Goal: Task Accomplishment & Management: Complete application form

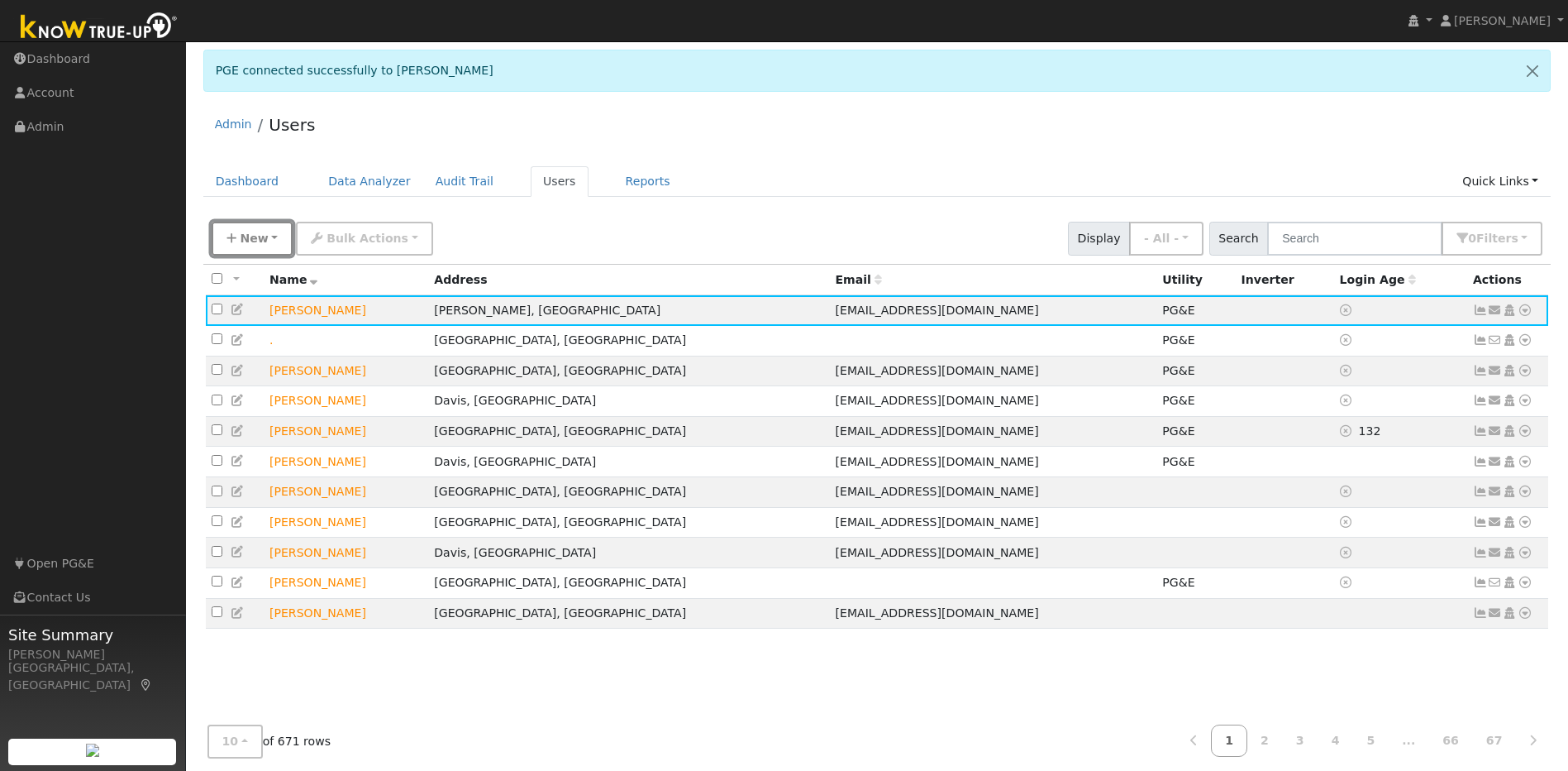
click at [259, 250] on button "New" at bounding box center [253, 239] width 82 height 34
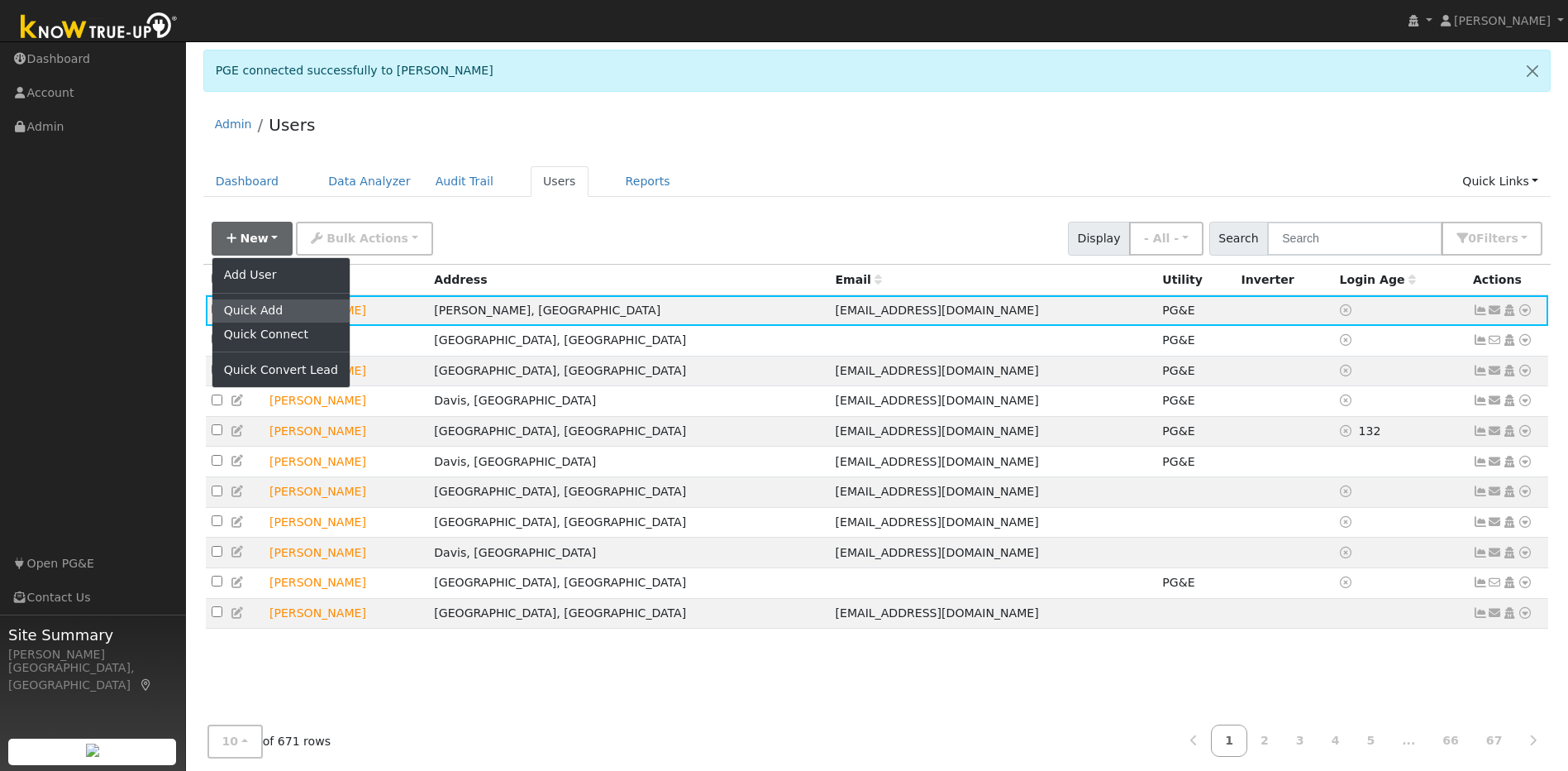
click at [273, 313] on link "Quick Add" at bounding box center [281, 311] width 137 height 23
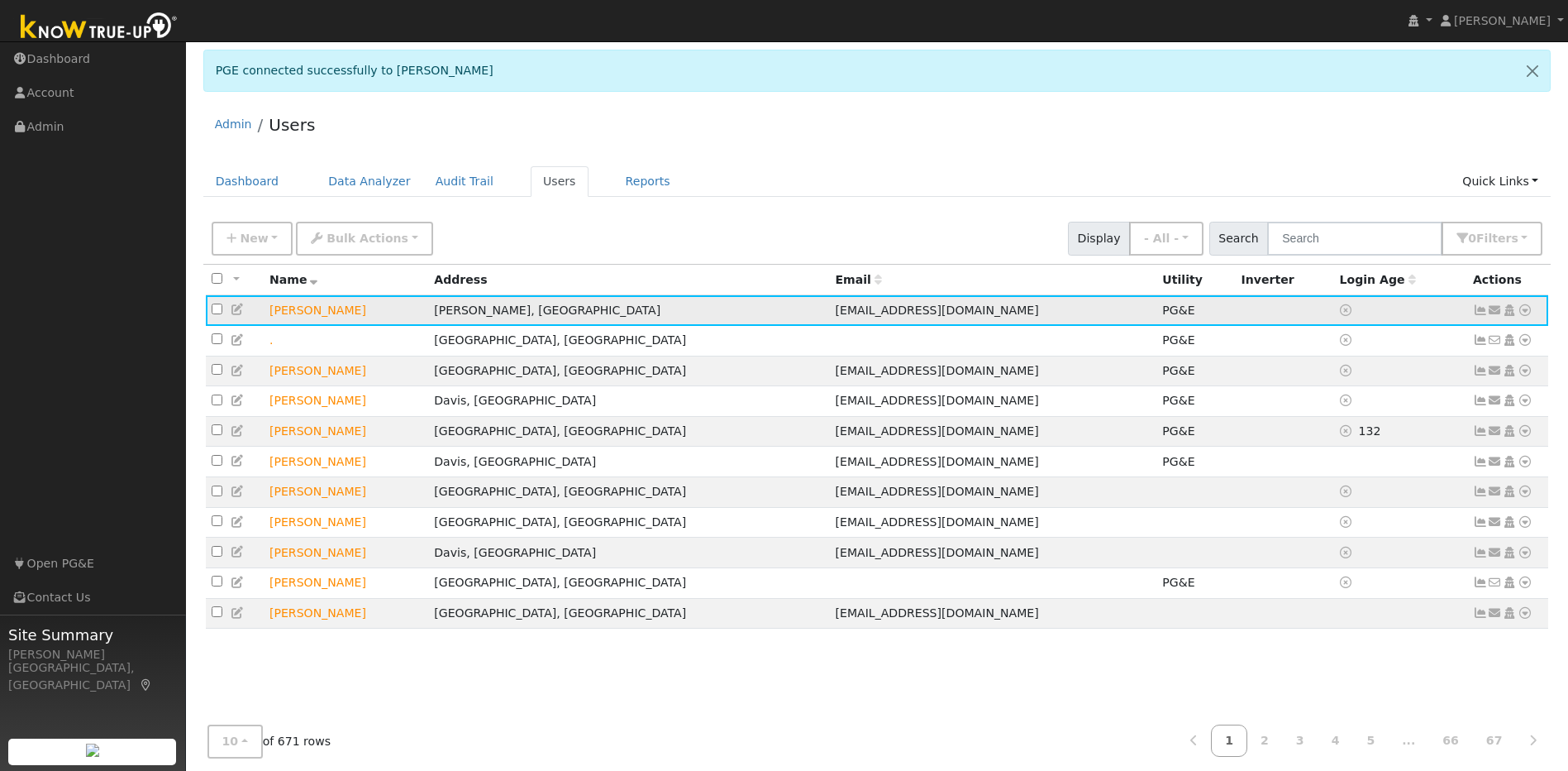
click at [823, 310] on td "Send Email... Copy a Link Reset Password Open Access Data Analyzer Reports Scen…" at bounding box center [1509, 311] width 82 height 31
click at [823, 309] on icon at bounding box center [1525, 311] width 15 height 12
click at [823, 439] on link "Solar" at bounding box center [1353, 435] width 115 height 23
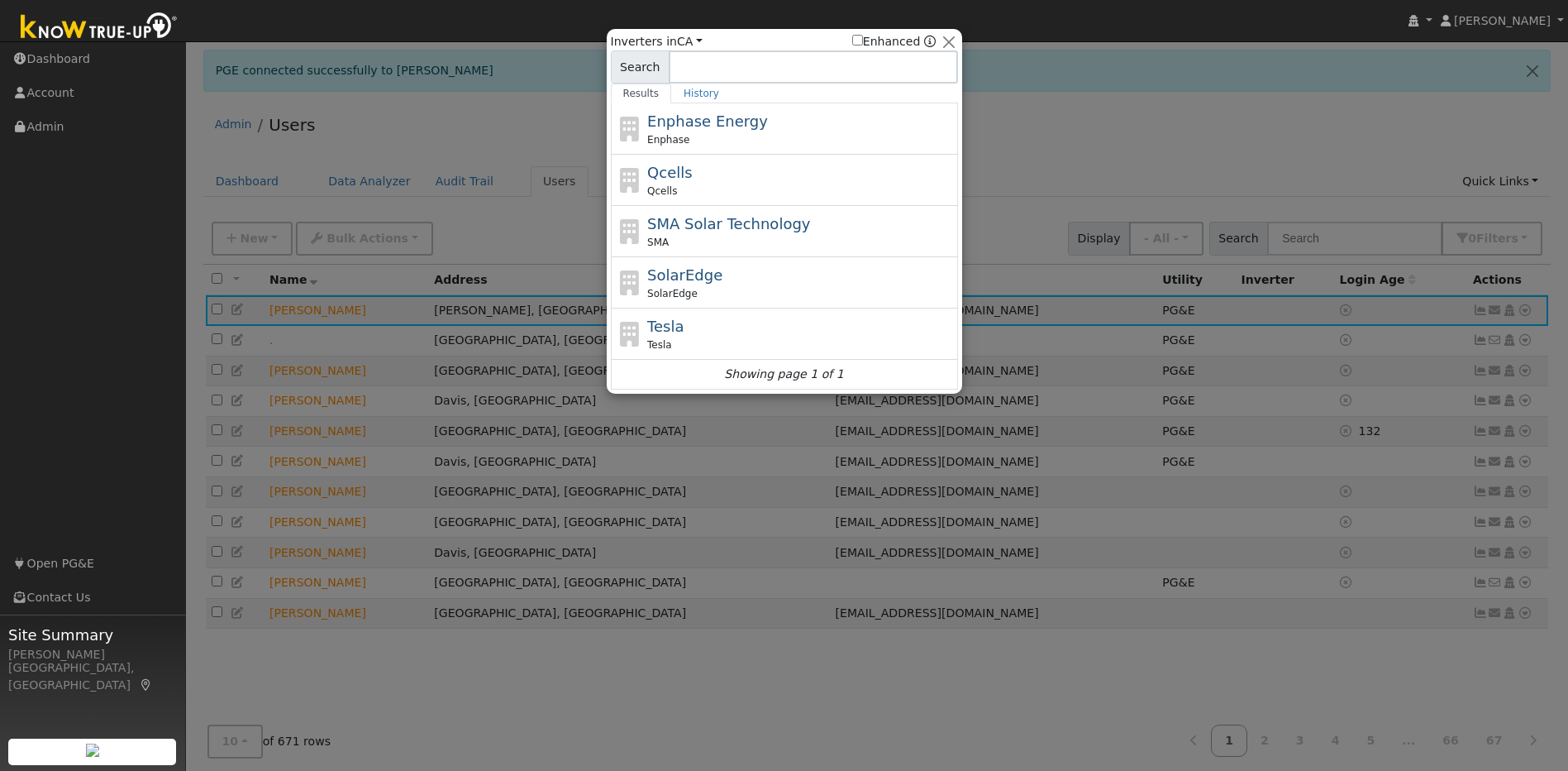
click at [823, 147] on div at bounding box center [784, 385] width 1568 height 771
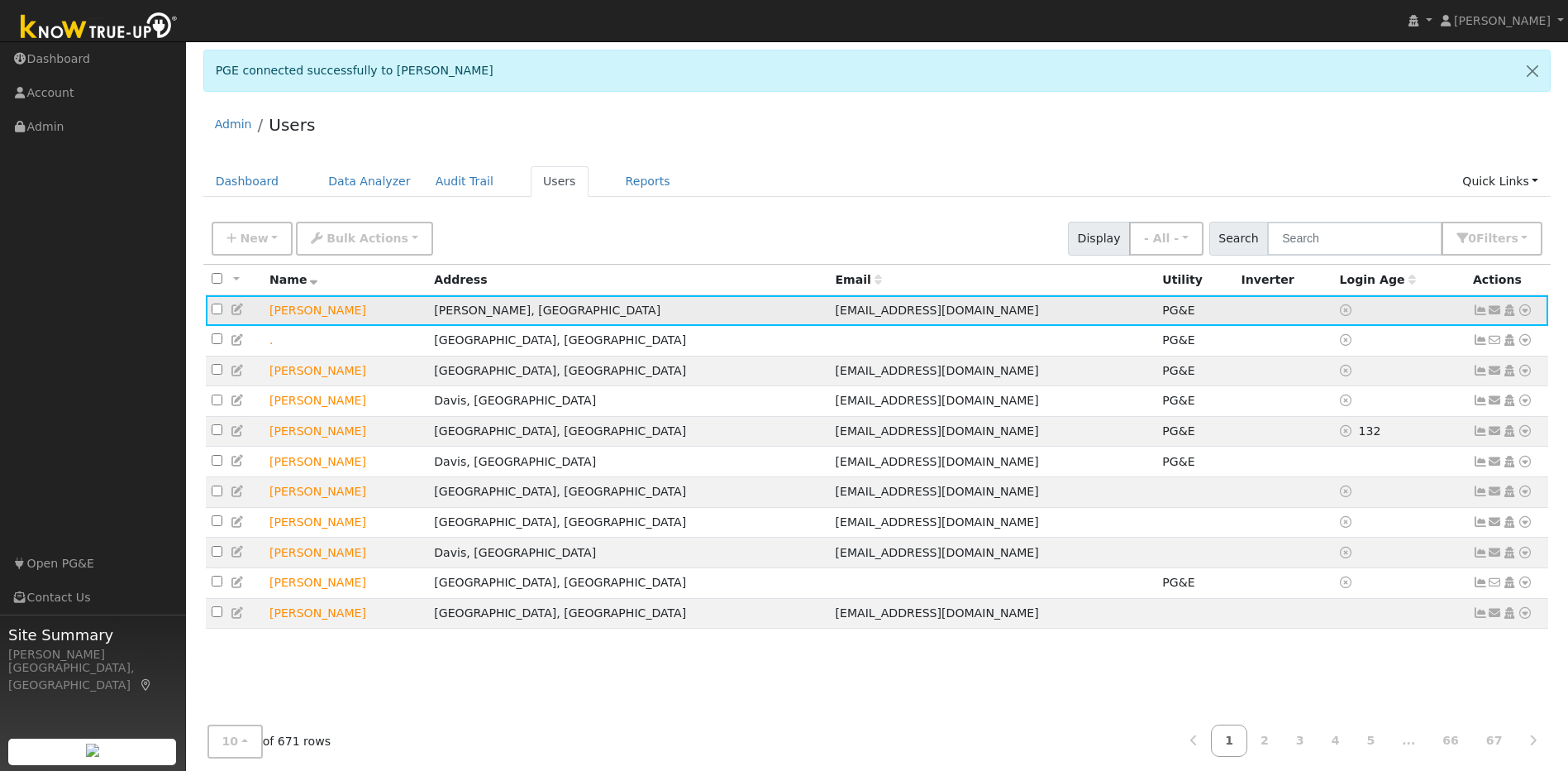
click at [823, 316] on icon at bounding box center [1525, 311] width 15 height 12
click at [823, 162] on div "Admin Users Dashboard Data Analyzer Audit Trail Users Reports Quick Links Quick…" at bounding box center [877, 444] width 1366 height 682
click at [823, 311] on icon at bounding box center [1525, 311] width 15 height 12
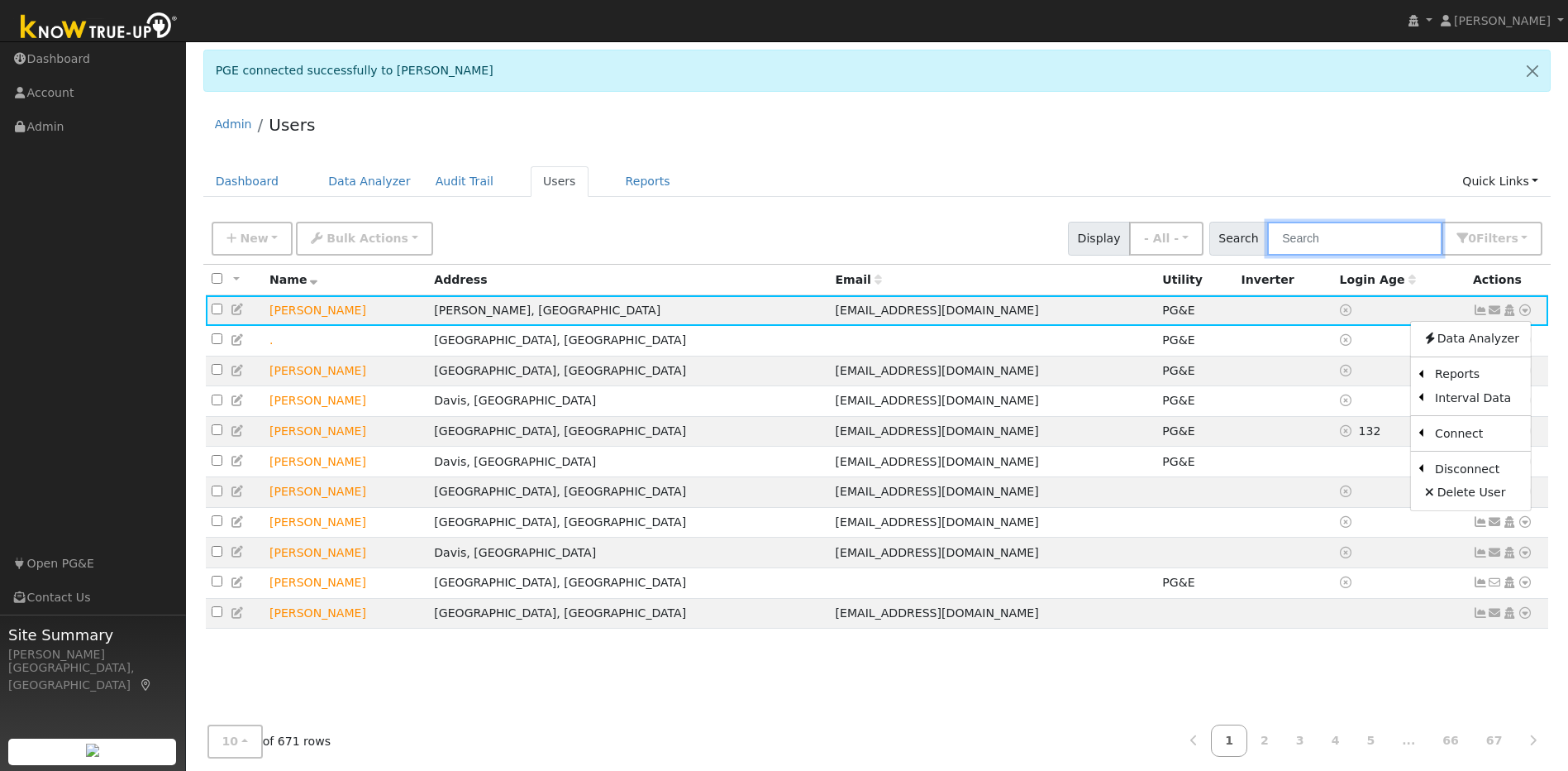
click at [823, 244] on input "text" at bounding box center [1355, 239] width 175 height 34
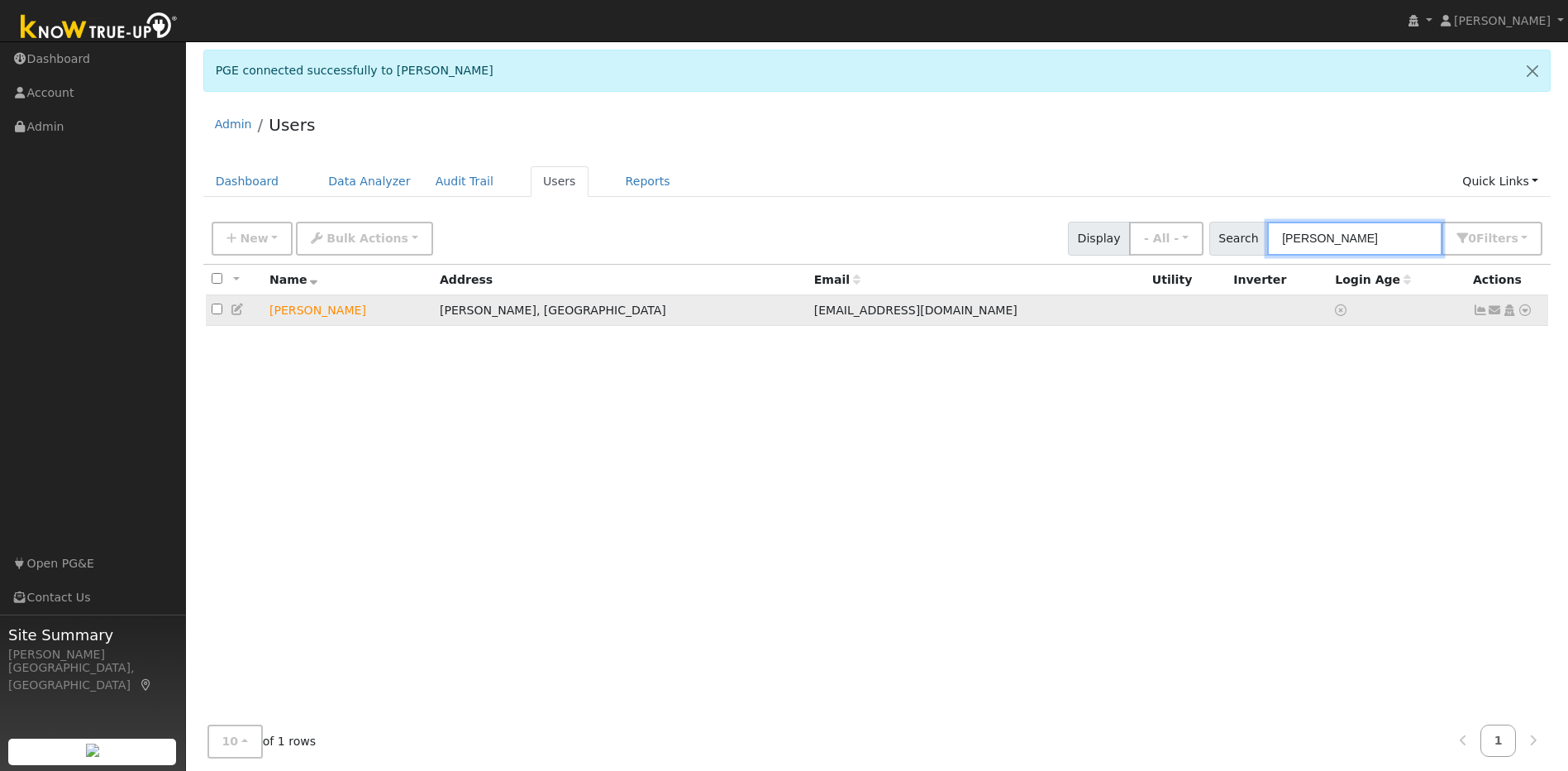
type input "[PERSON_NAME]"
click at [823, 318] on link at bounding box center [1525, 311] width 15 height 18
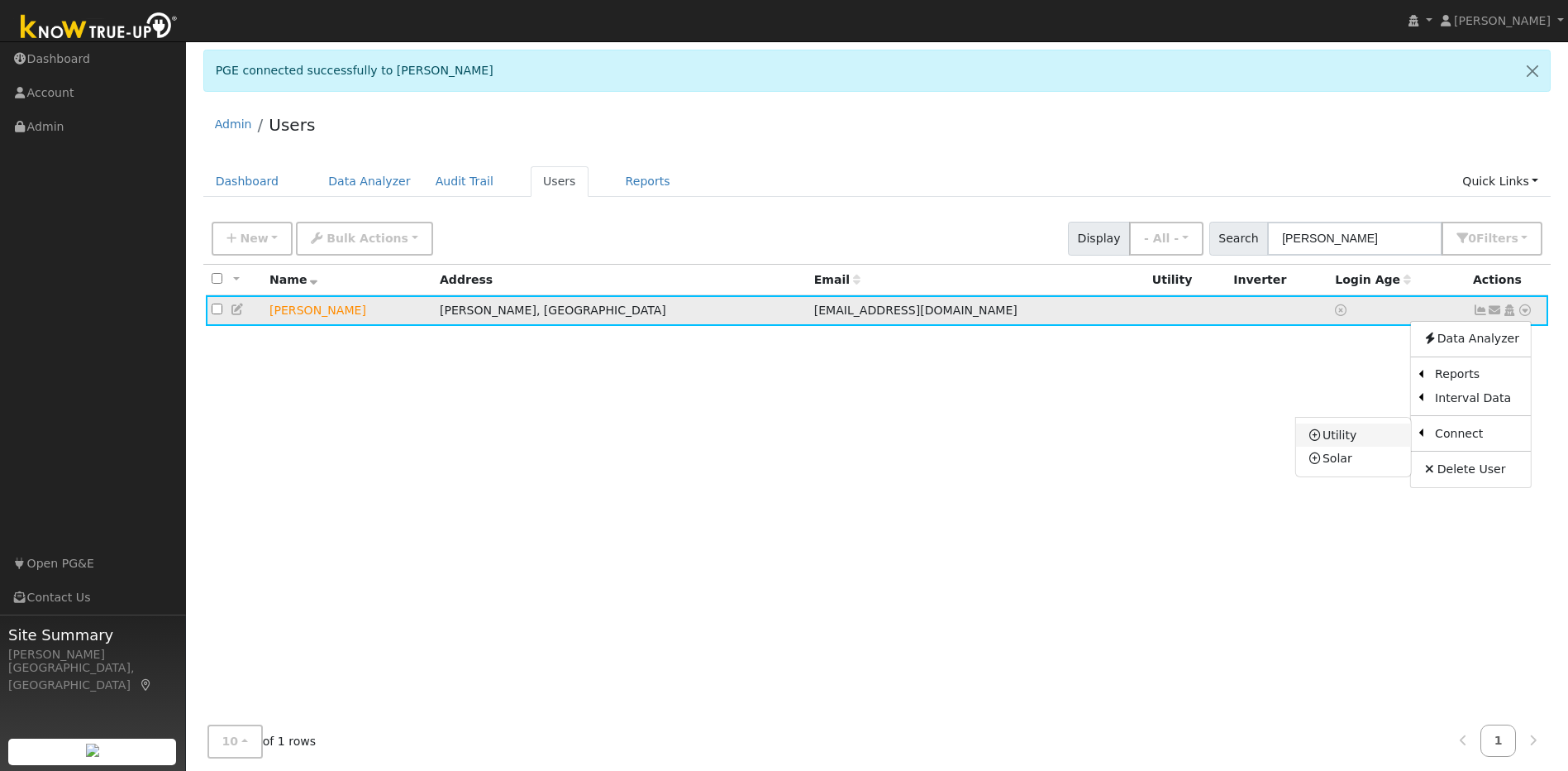
click at [823, 439] on link "Utility" at bounding box center [1353, 435] width 115 height 23
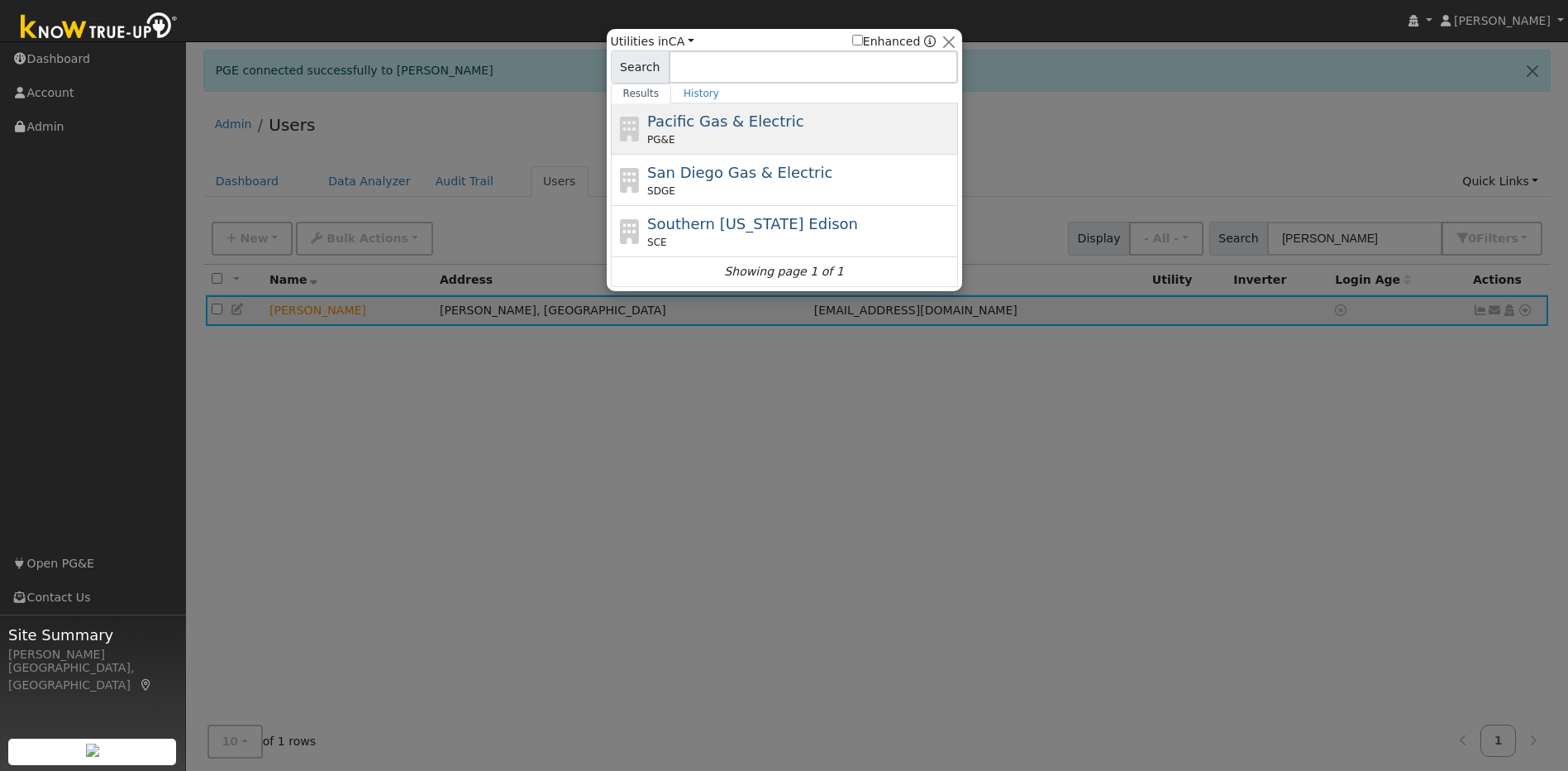
click at [823, 140] on div "PG&E" at bounding box center [801, 140] width 307 height 15
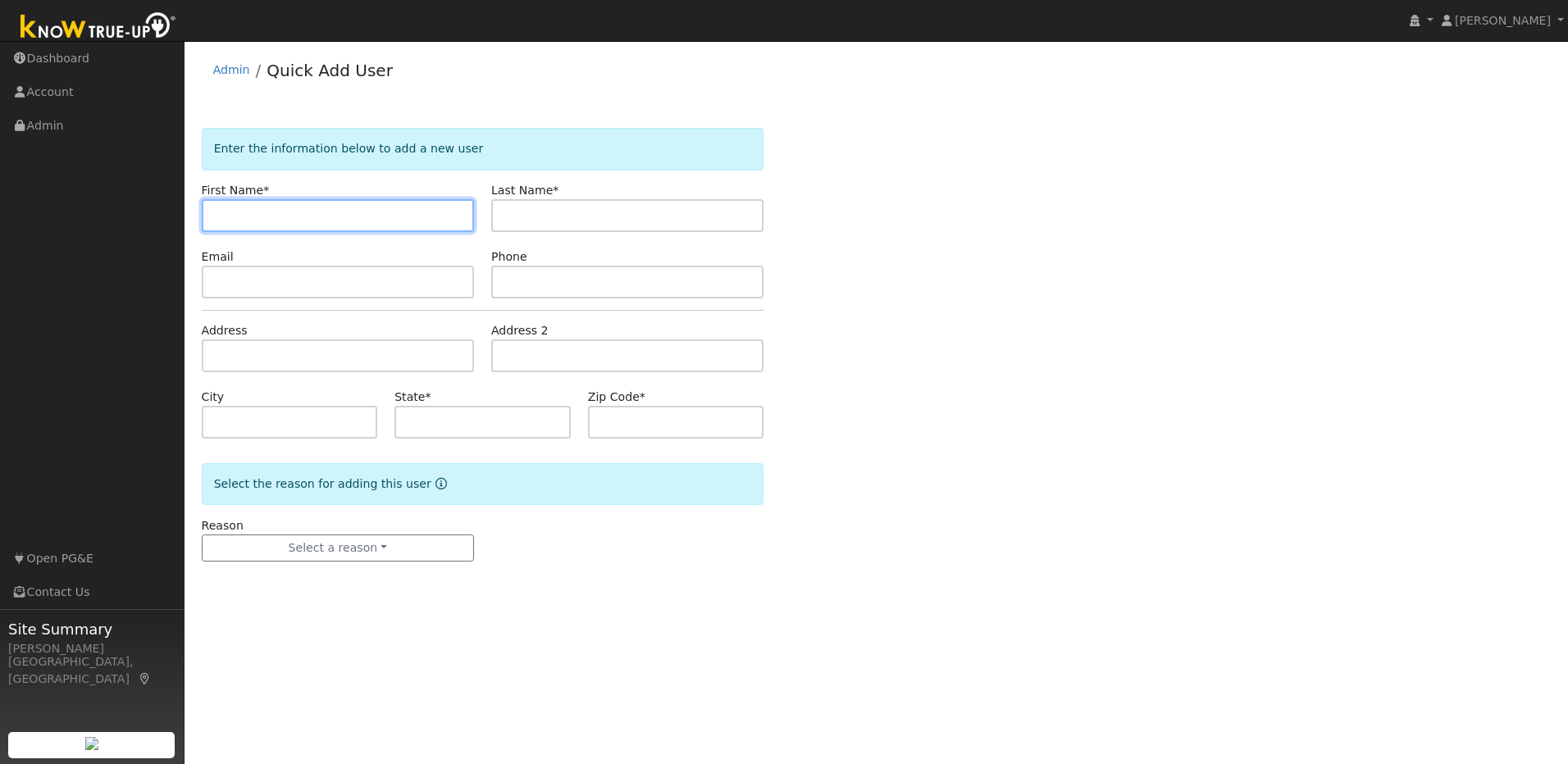
paste input "[PERSON_NAME]"
type input "[PERSON_NAME]"
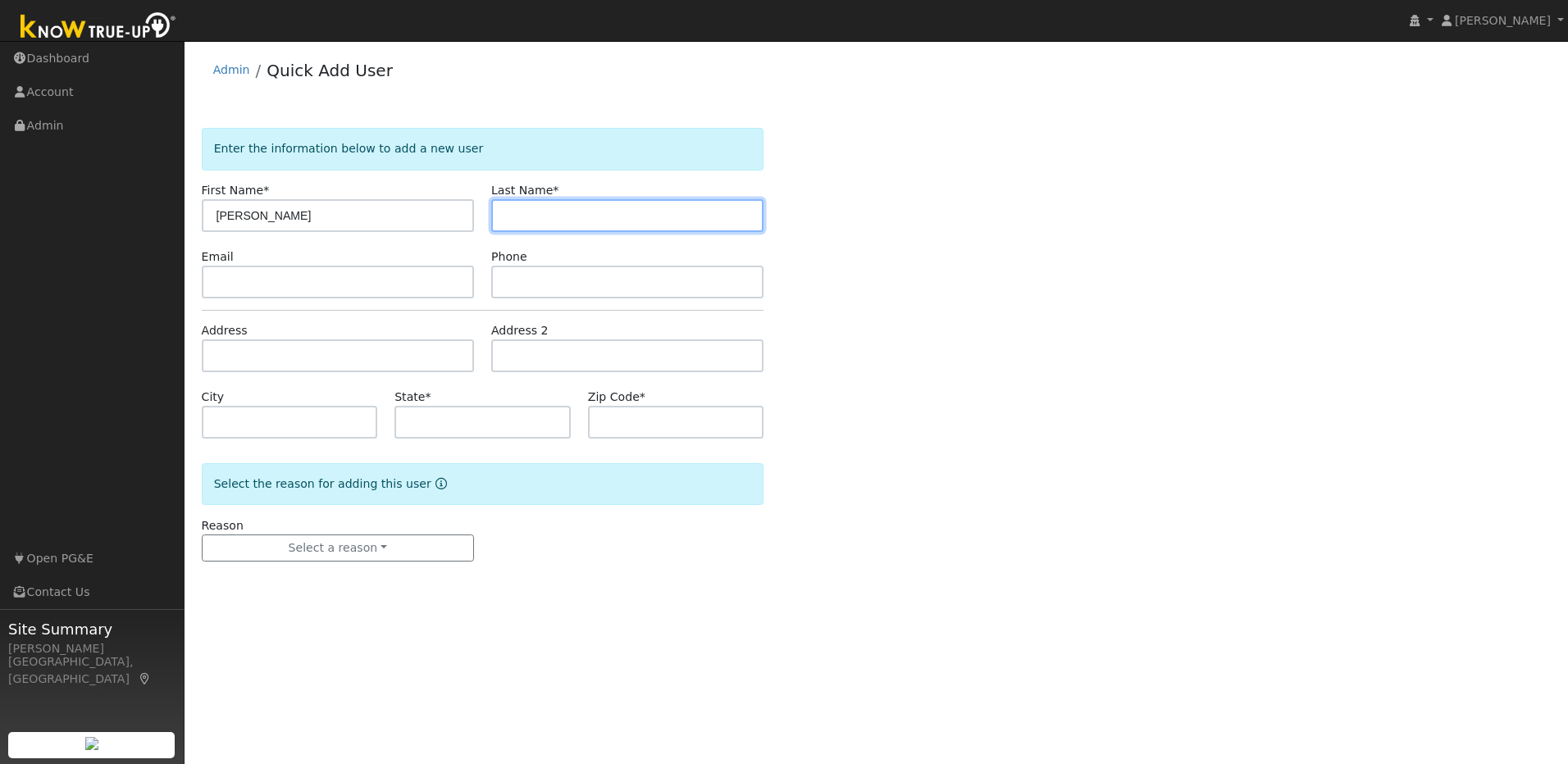
paste input "[PERSON_NAME]"
type input "[PERSON_NAME]"
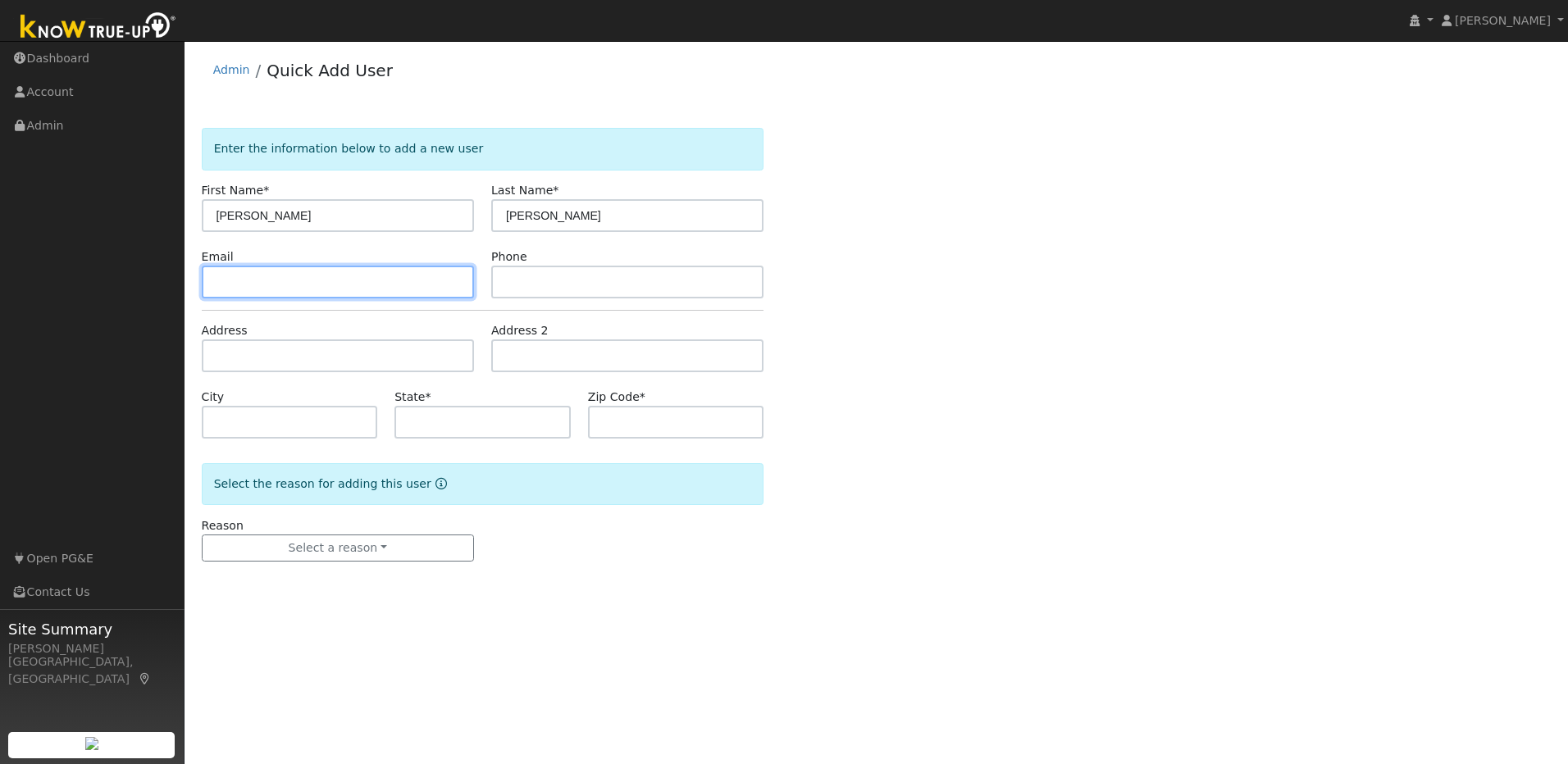
click at [397, 283] on input "text" at bounding box center [338, 282] width 272 height 33
paste input "[EMAIL_ADDRESS][DOMAIN_NAME]"
type input "[EMAIL_ADDRESS][DOMAIN_NAME]"
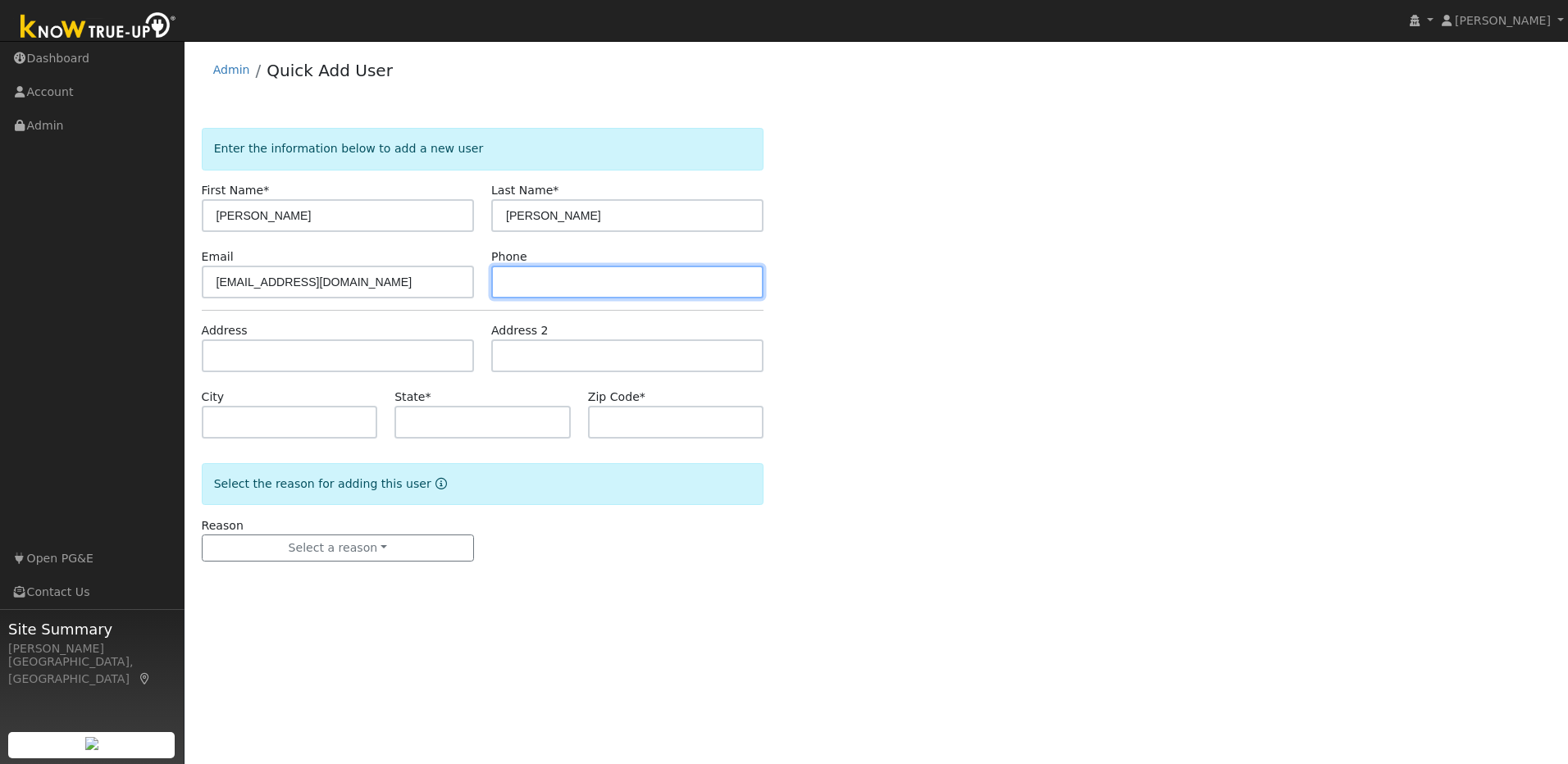
click at [531, 284] on input "text" at bounding box center [628, 282] width 272 height 33
paste input "510-697-8502"
type input "510-697-8502"
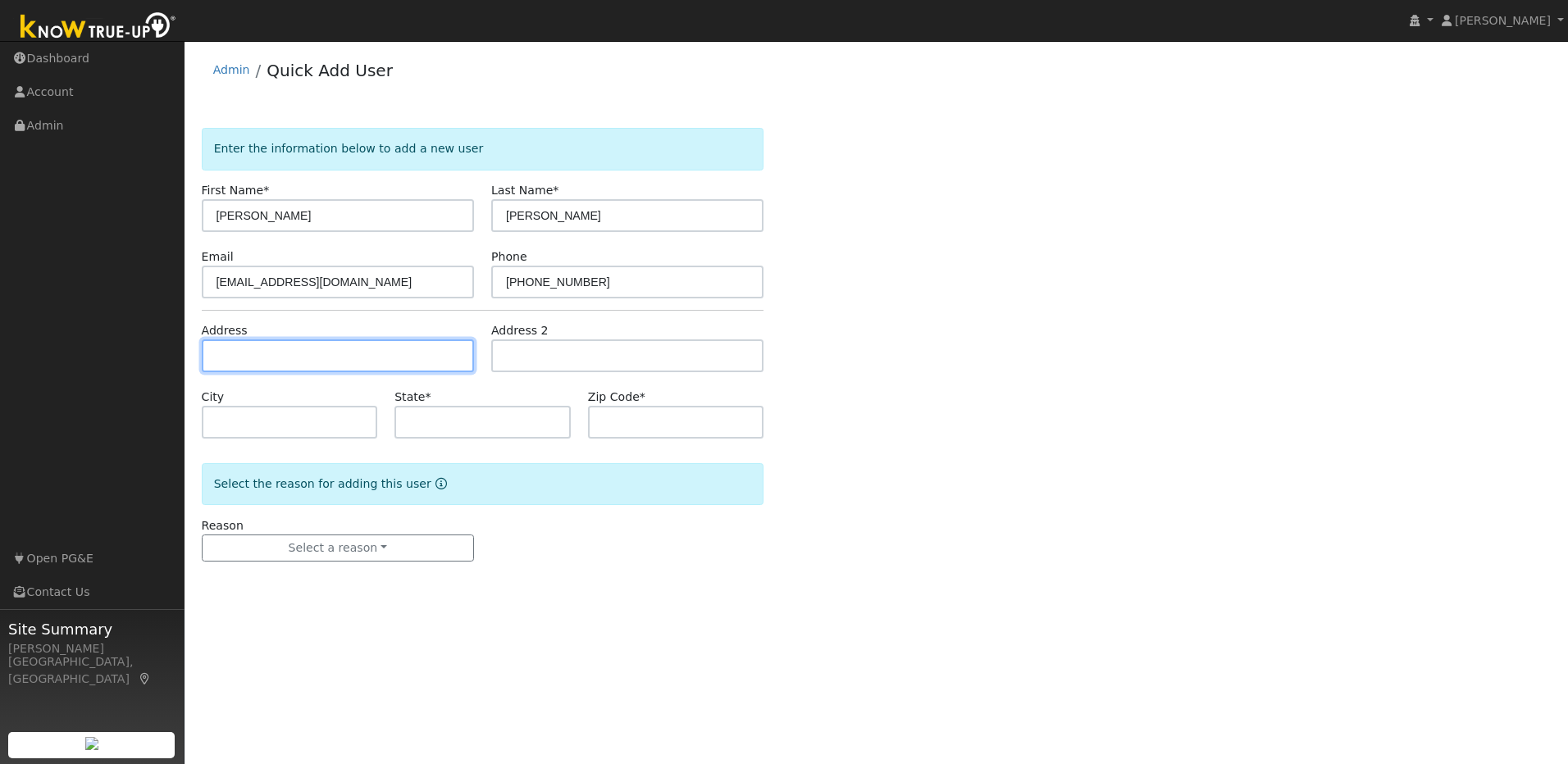
click at [377, 359] on input "text" at bounding box center [338, 356] width 272 height 33
paste input "3531 Cowley Ct."
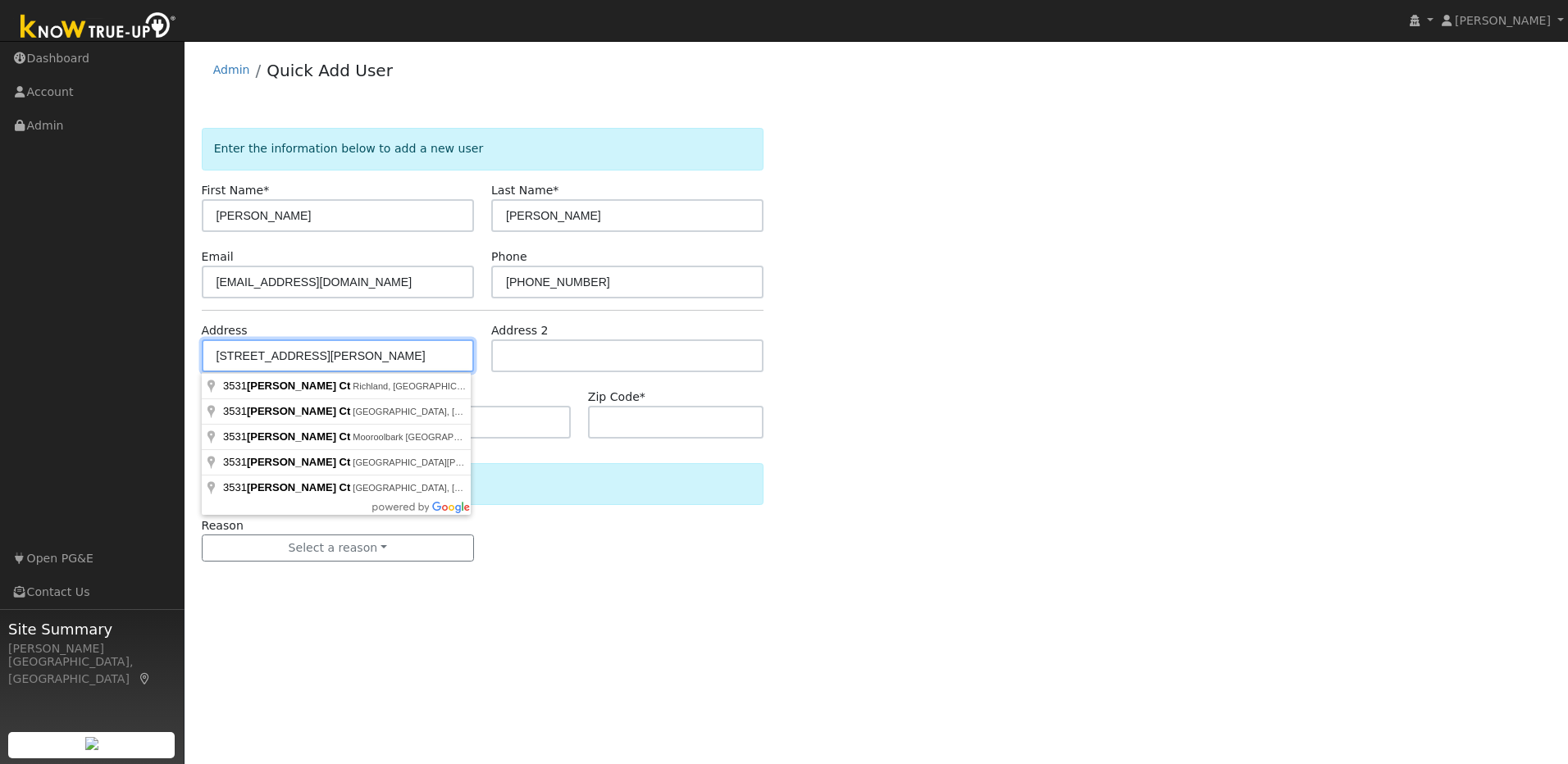
type input "3531 Cowley Ct."
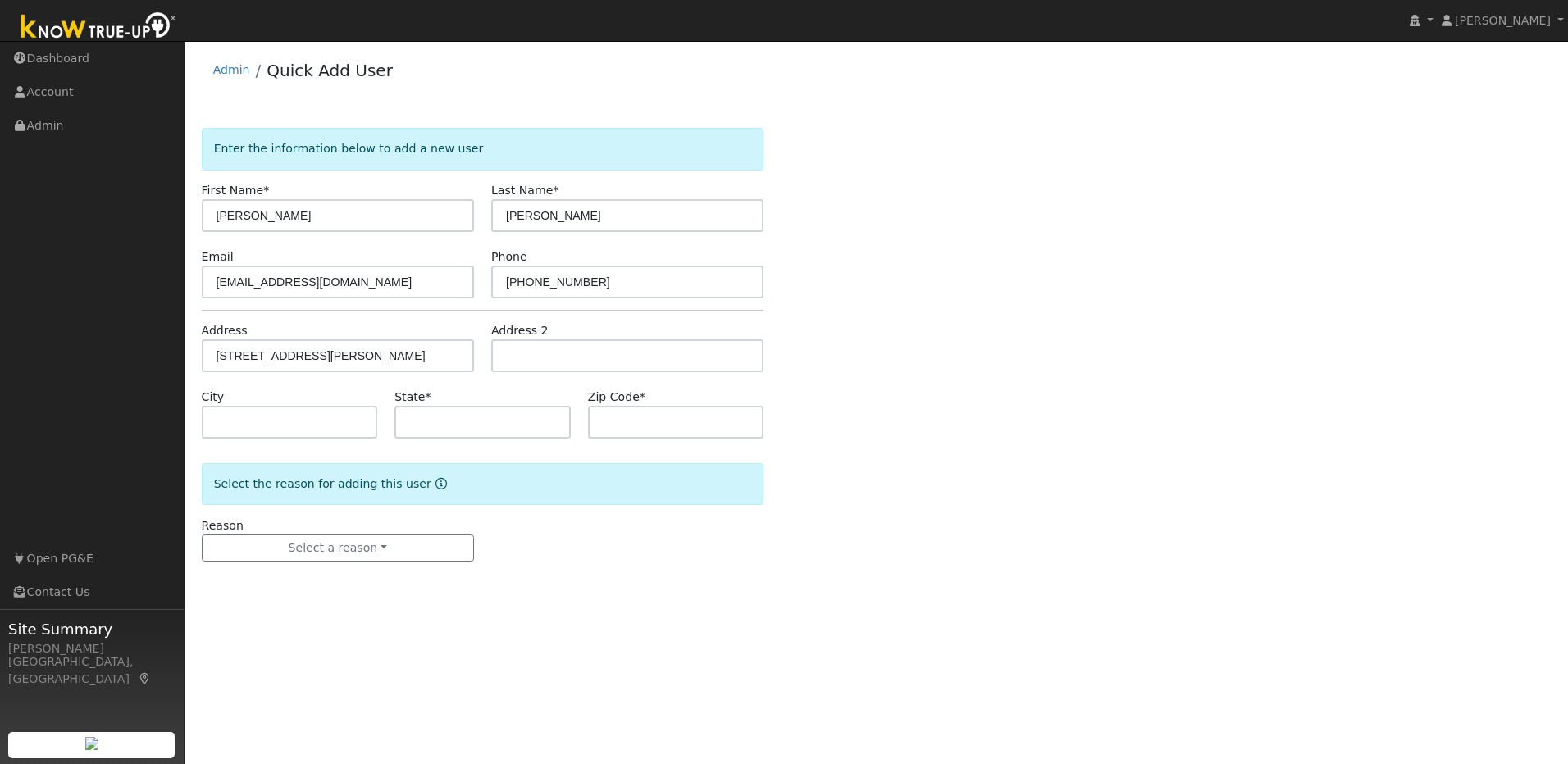
click at [518, 392] on div "State *" at bounding box center [482, 413] width 193 height 50
click at [335, 419] on input "text" at bounding box center [290, 422] width 176 height 33
type input "[PERSON_NAME]"
click at [476, 426] on input "text" at bounding box center [482, 422] width 176 height 33
type input "CA"
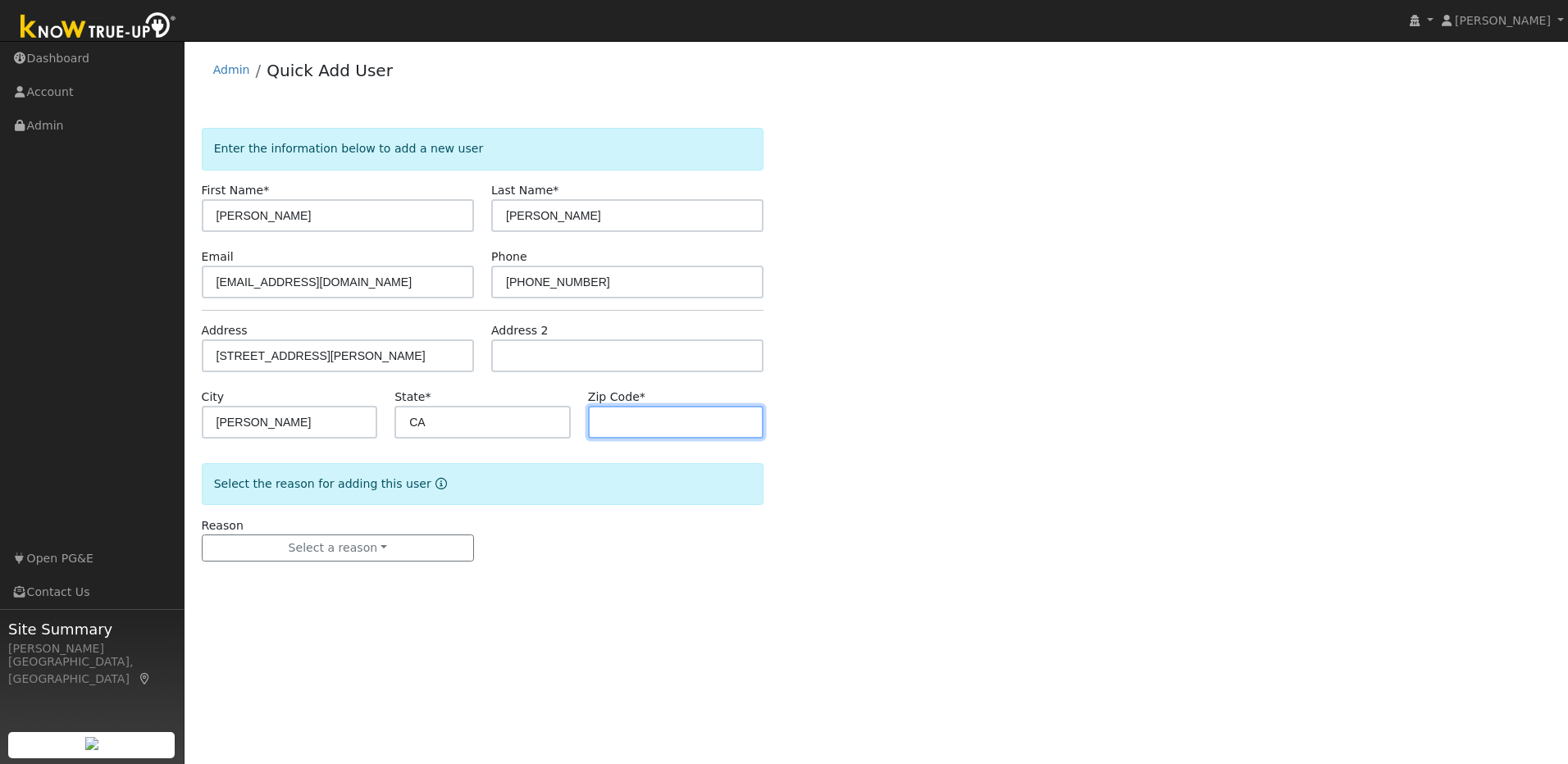
click at [701, 423] on input "text" at bounding box center [676, 422] width 176 height 33
type input "95376"
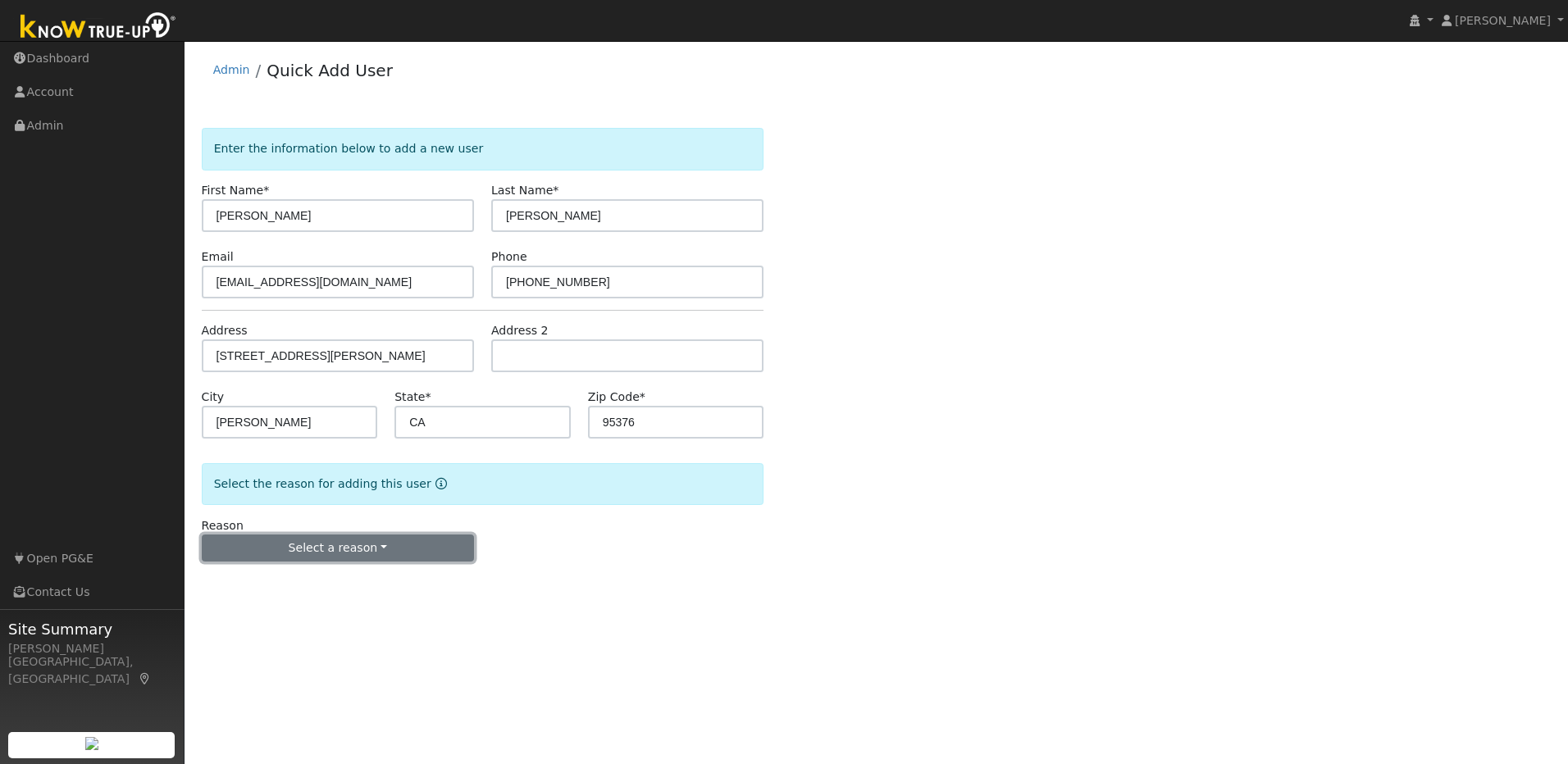
click at [383, 560] on button "Select a reason" at bounding box center [338, 548] width 272 height 28
click at [325, 580] on link "New lead" at bounding box center [293, 582] width 181 height 23
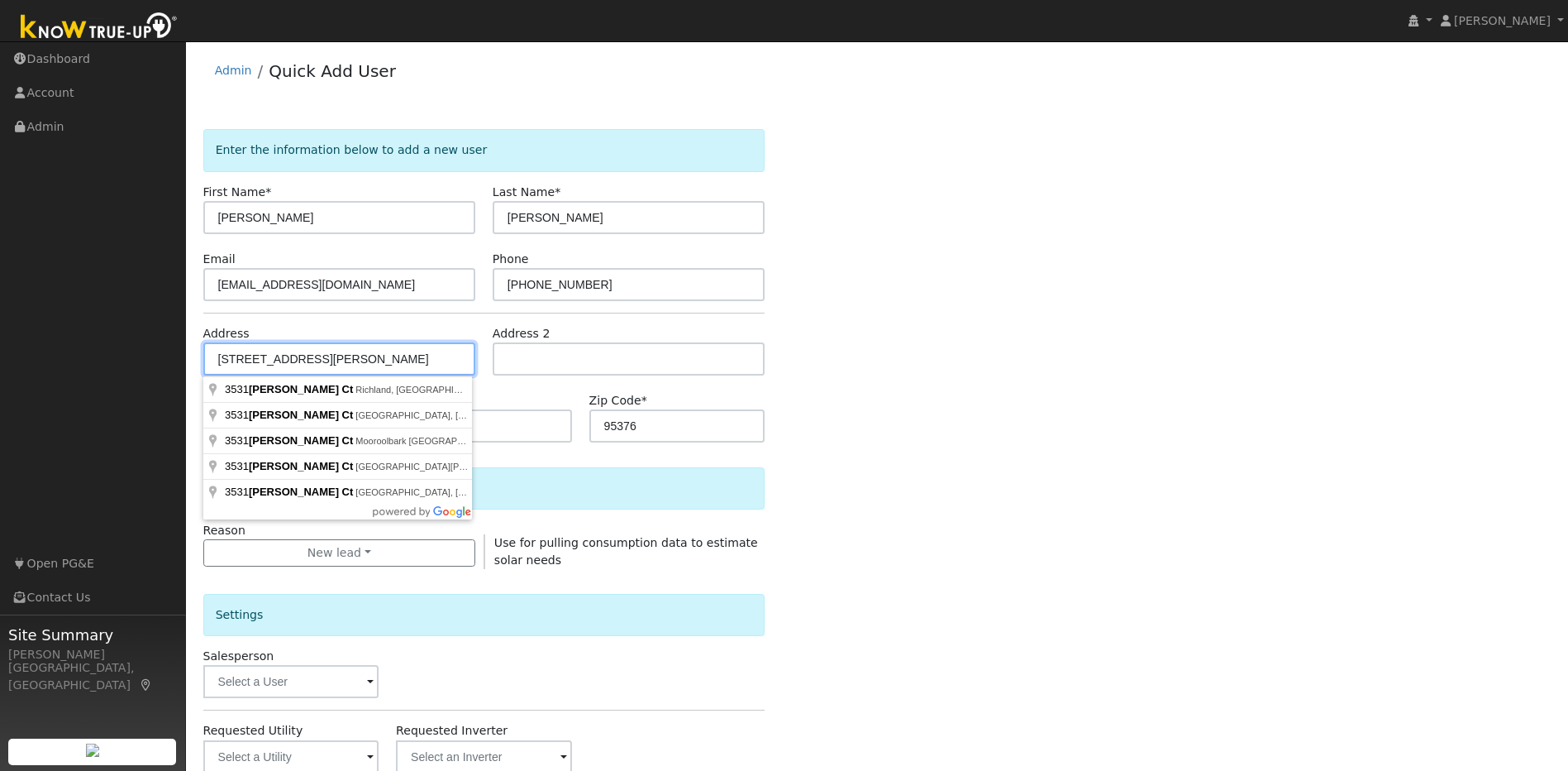
click at [255, 361] on input "3531 Cowley Ct." at bounding box center [339, 359] width 272 height 33
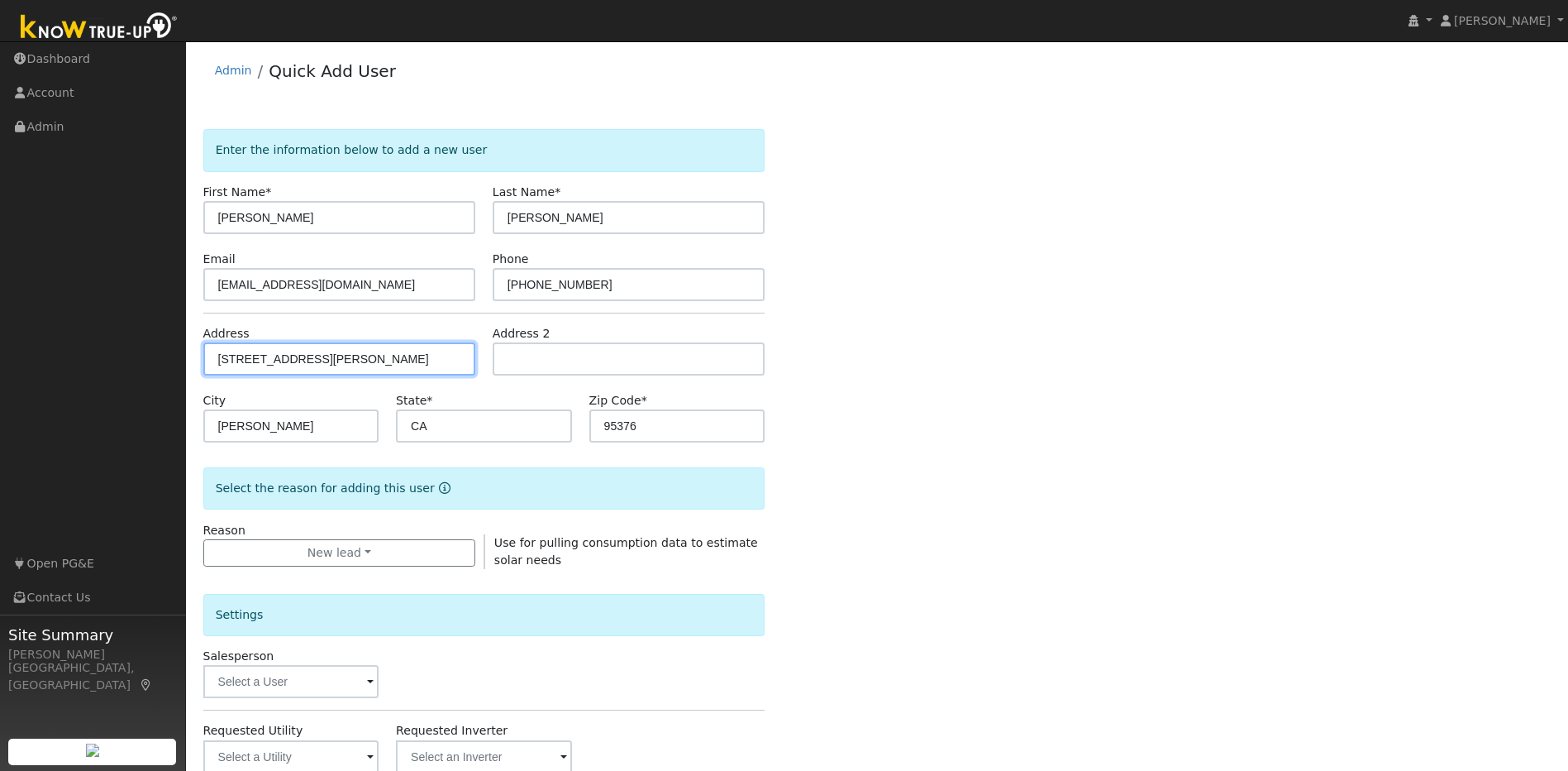
type input "3531 Crowley Court"
click at [962, 447] on div "Enter the information below to add a new user First Name * Benny Last Name * Sa…" at bounding box center [877, 595] width 1348 height 933
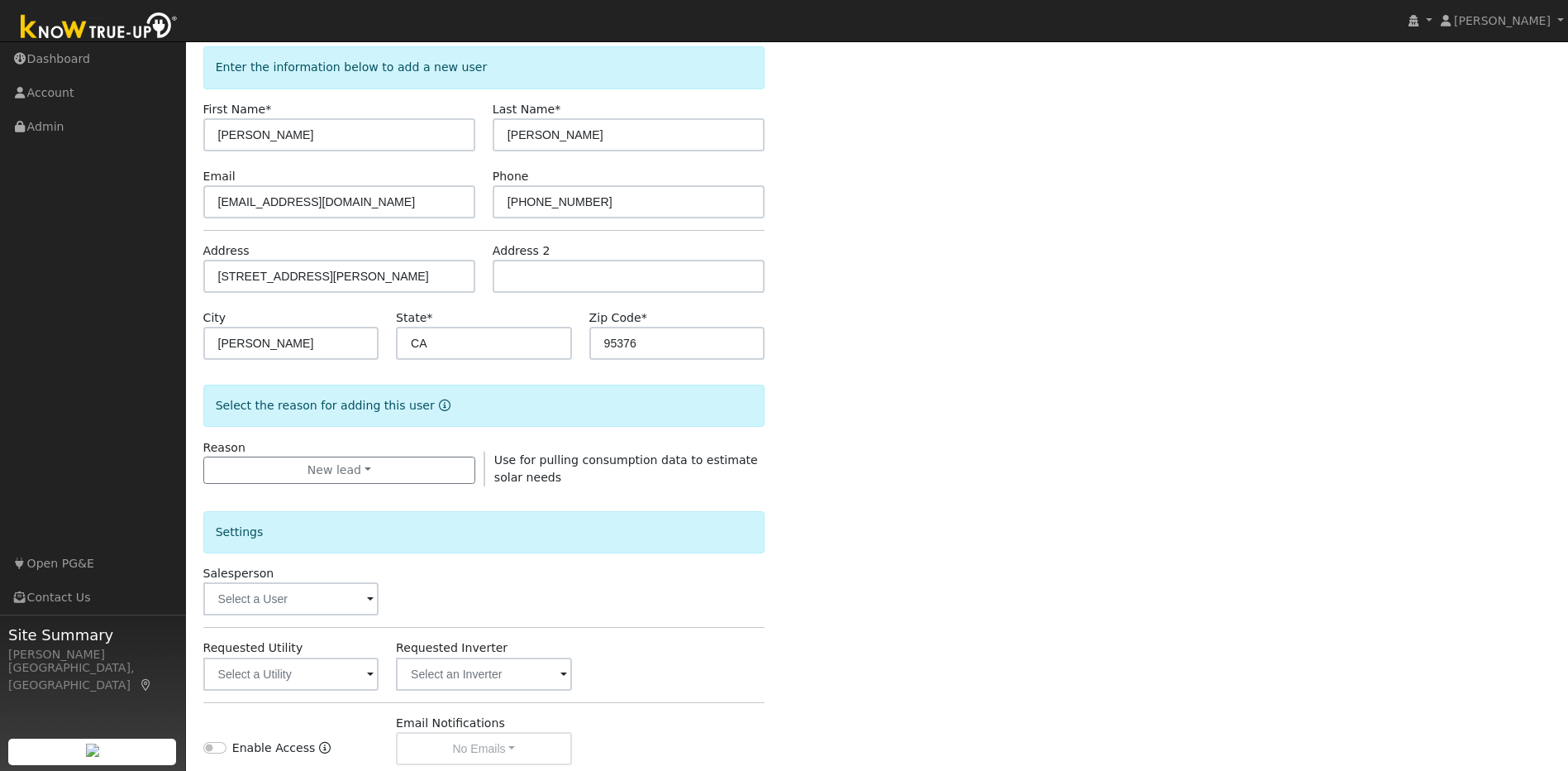
scroll to position [301, 0]
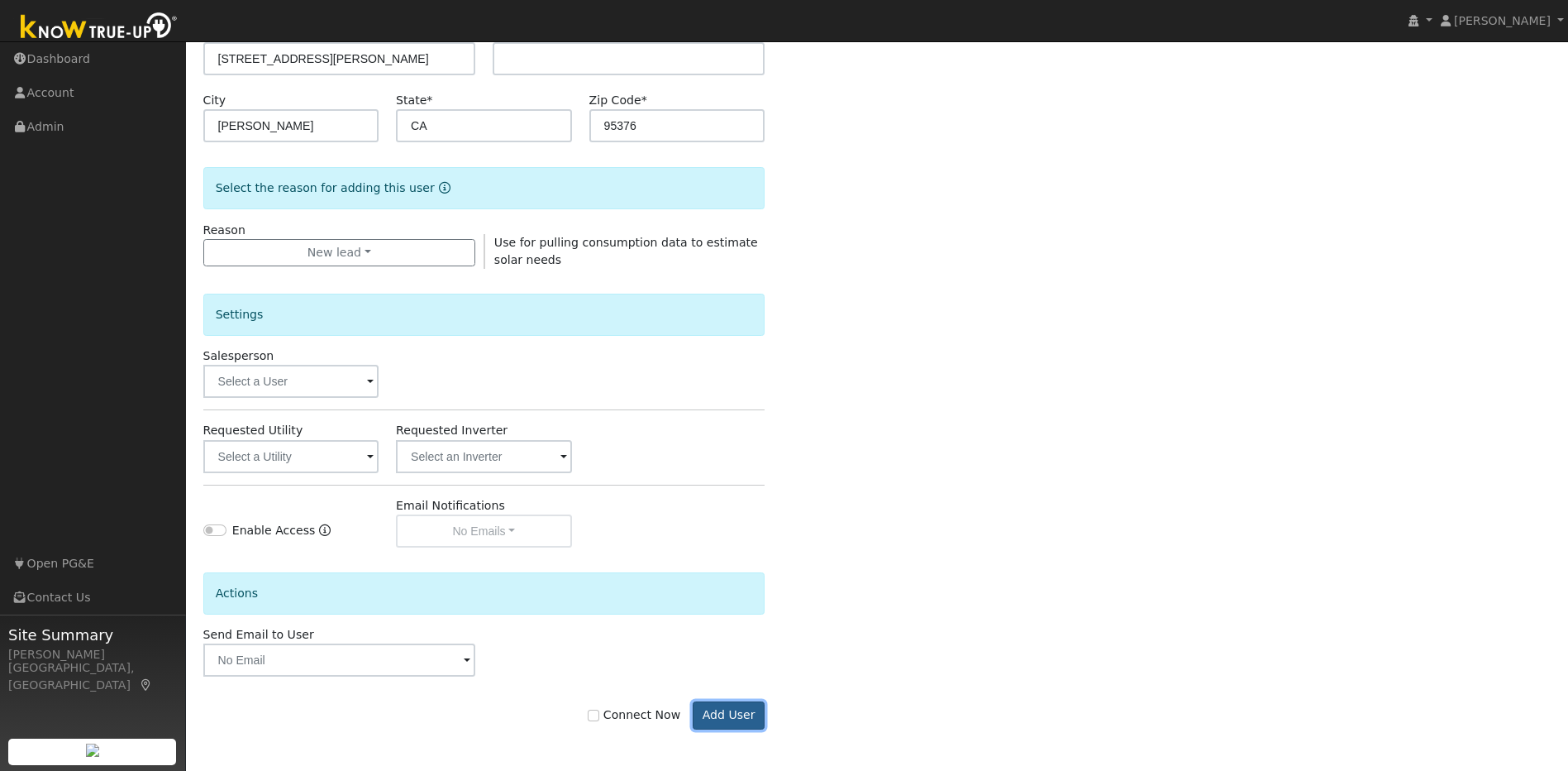
click at [750, 711] on button "Add User" at bounding box center [729, 716] width 72 height 28
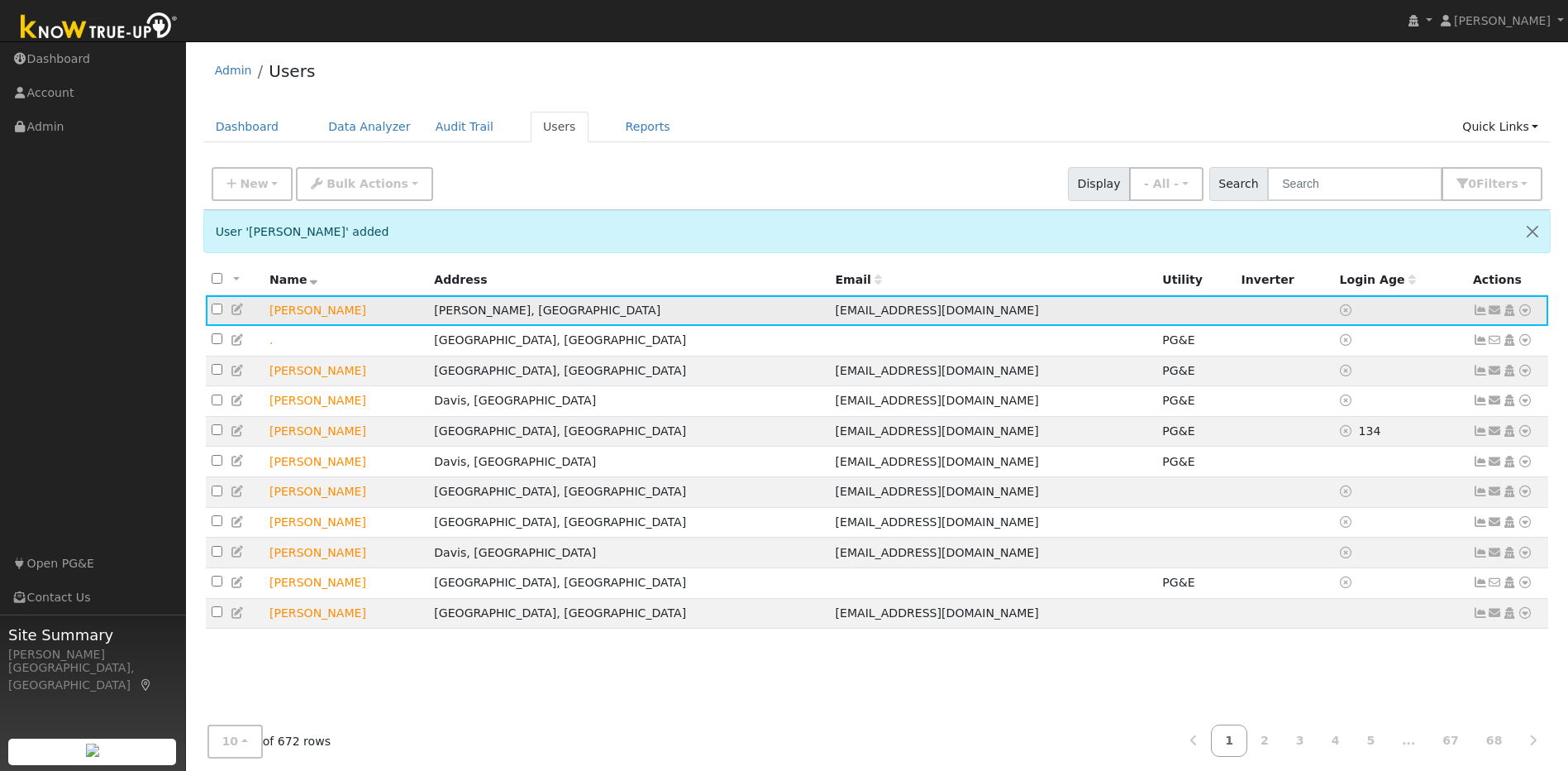
click at [238, 311] on icon at bounding box center [238, 310] width 15 height 12
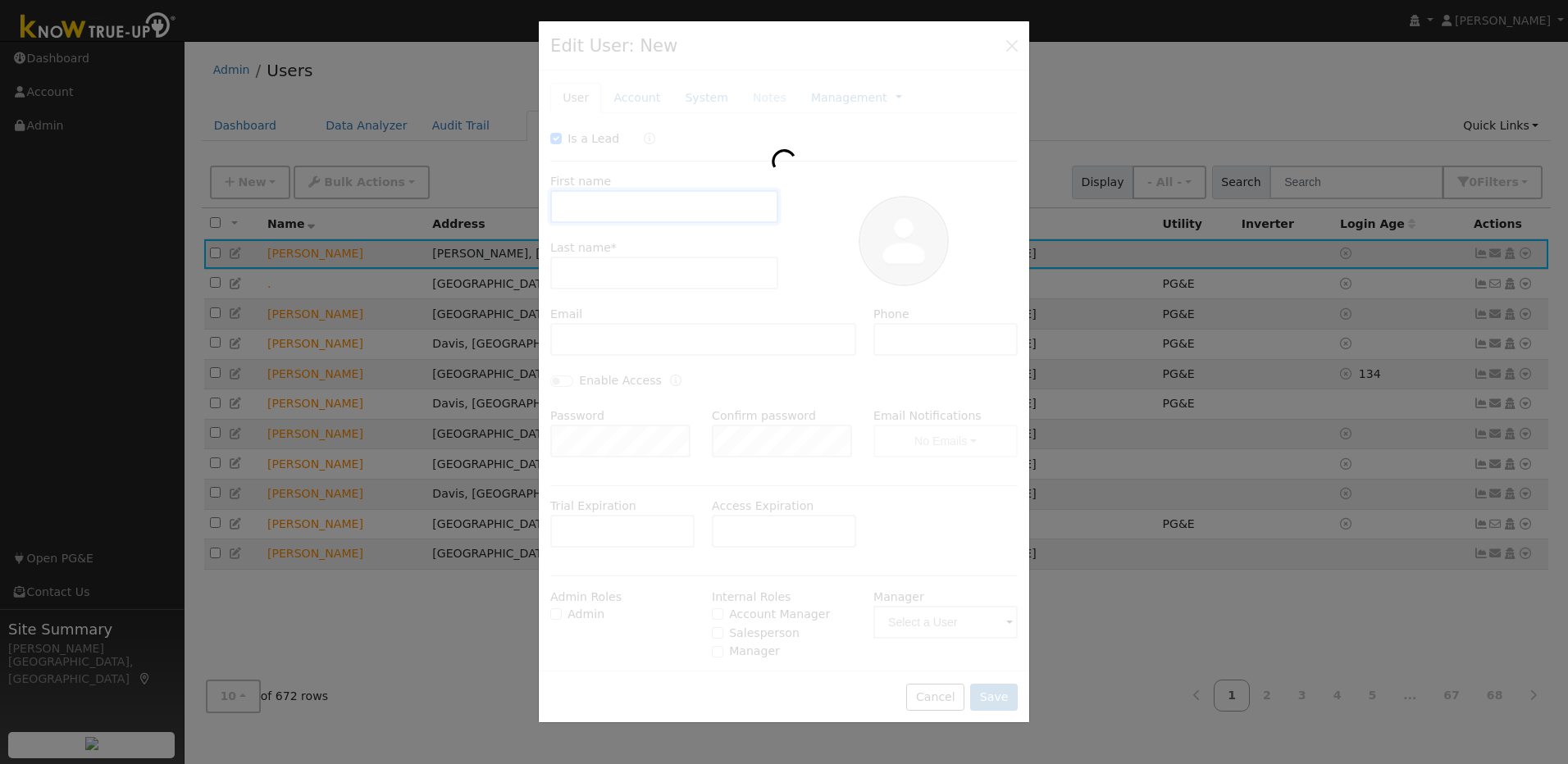
checkbox input "true"
type input "Benny"
type input "Sanchez"
type input "[EMAIL_ADDRESS][DOMAIN_NAME]"
type input "510-697-8502"
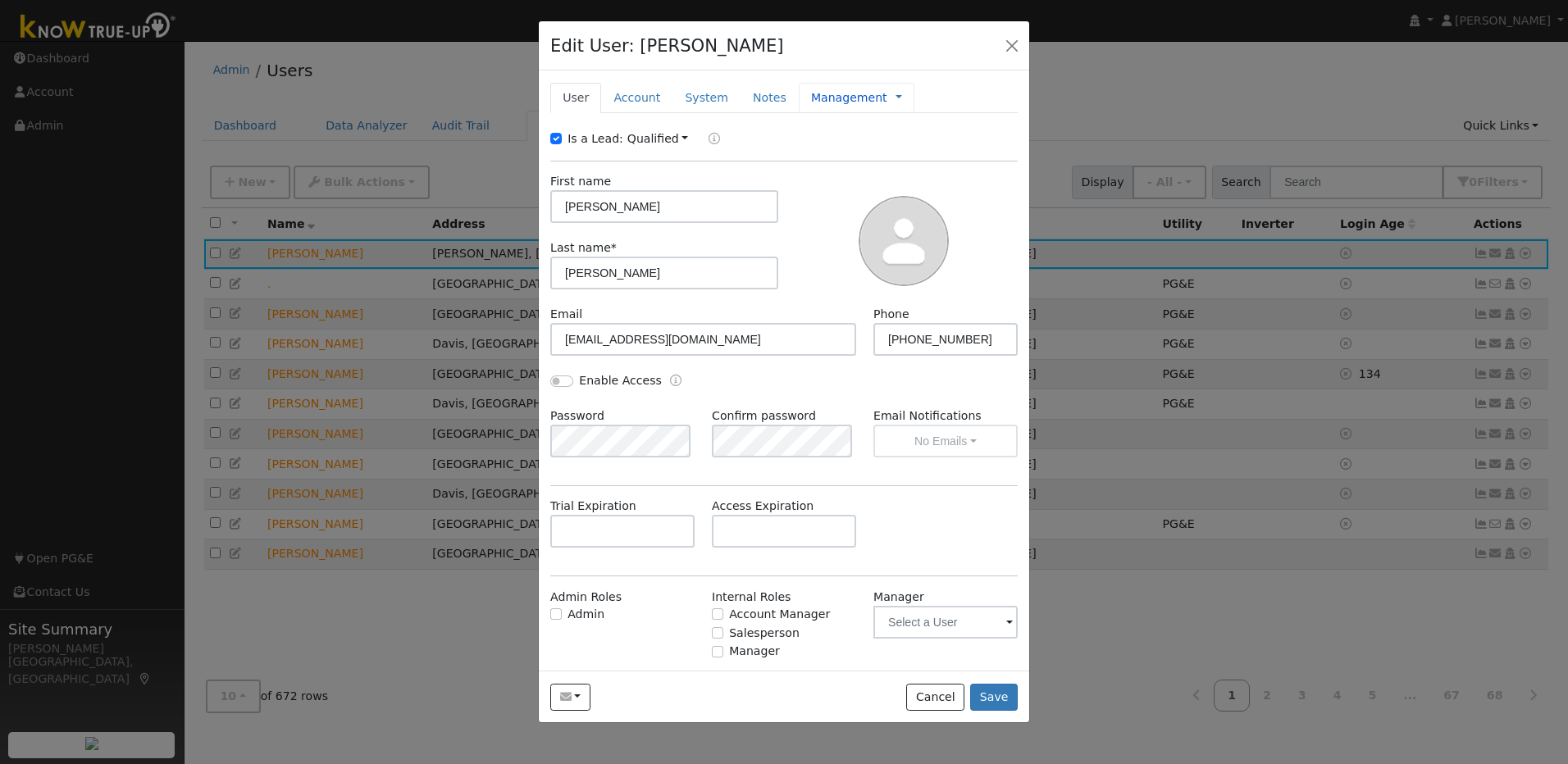
click at [833, 103] on link "Management" at bounding box center [849, 98] width 76 height 17
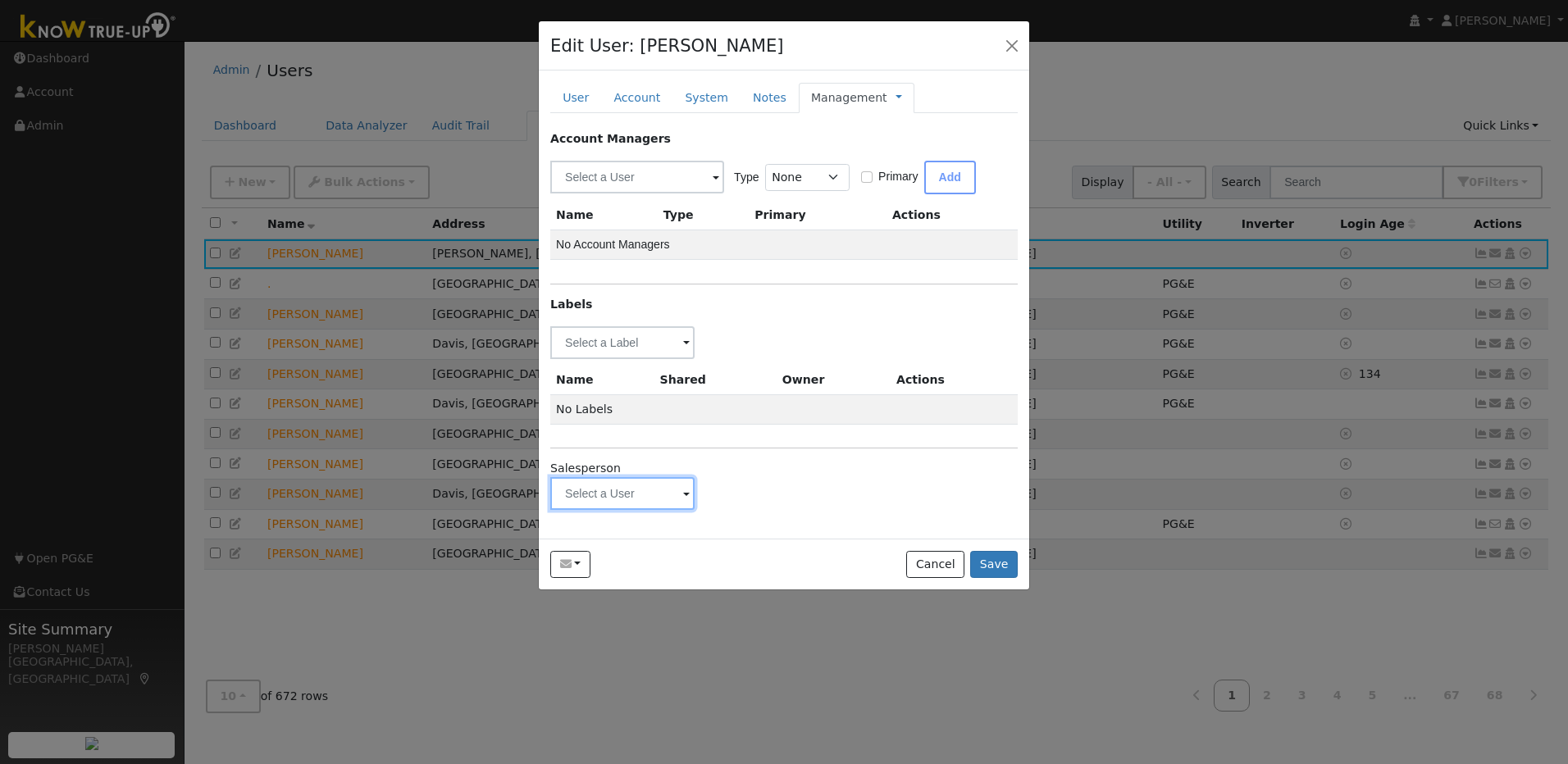
click at [657, 359] on input "text" at bounding box center [623, 343] width 144 height 33
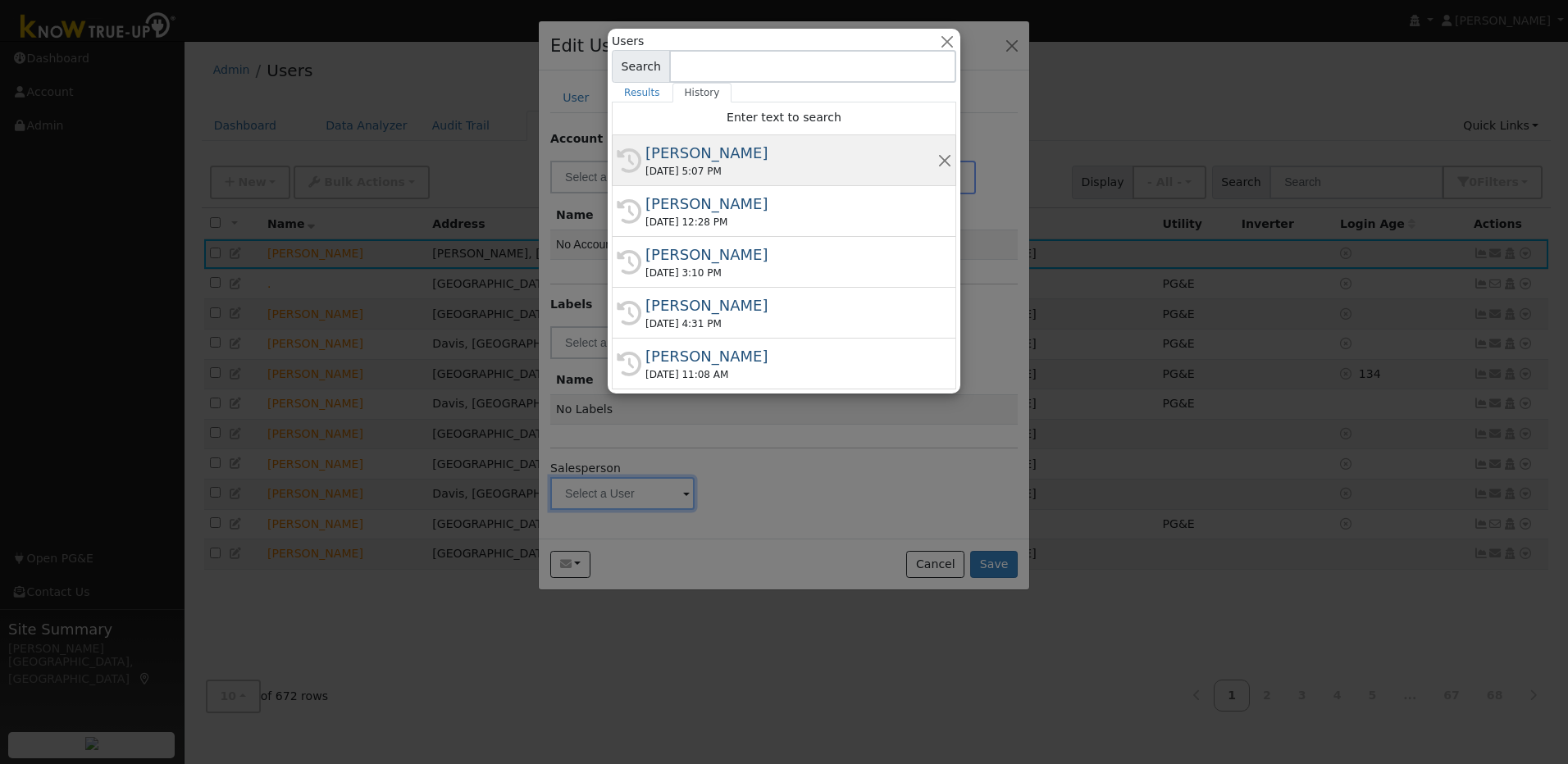
click at [677, 164] on div "08/25/2025 5:07 PM" at bounding box center [792, 172] width 292 height 15
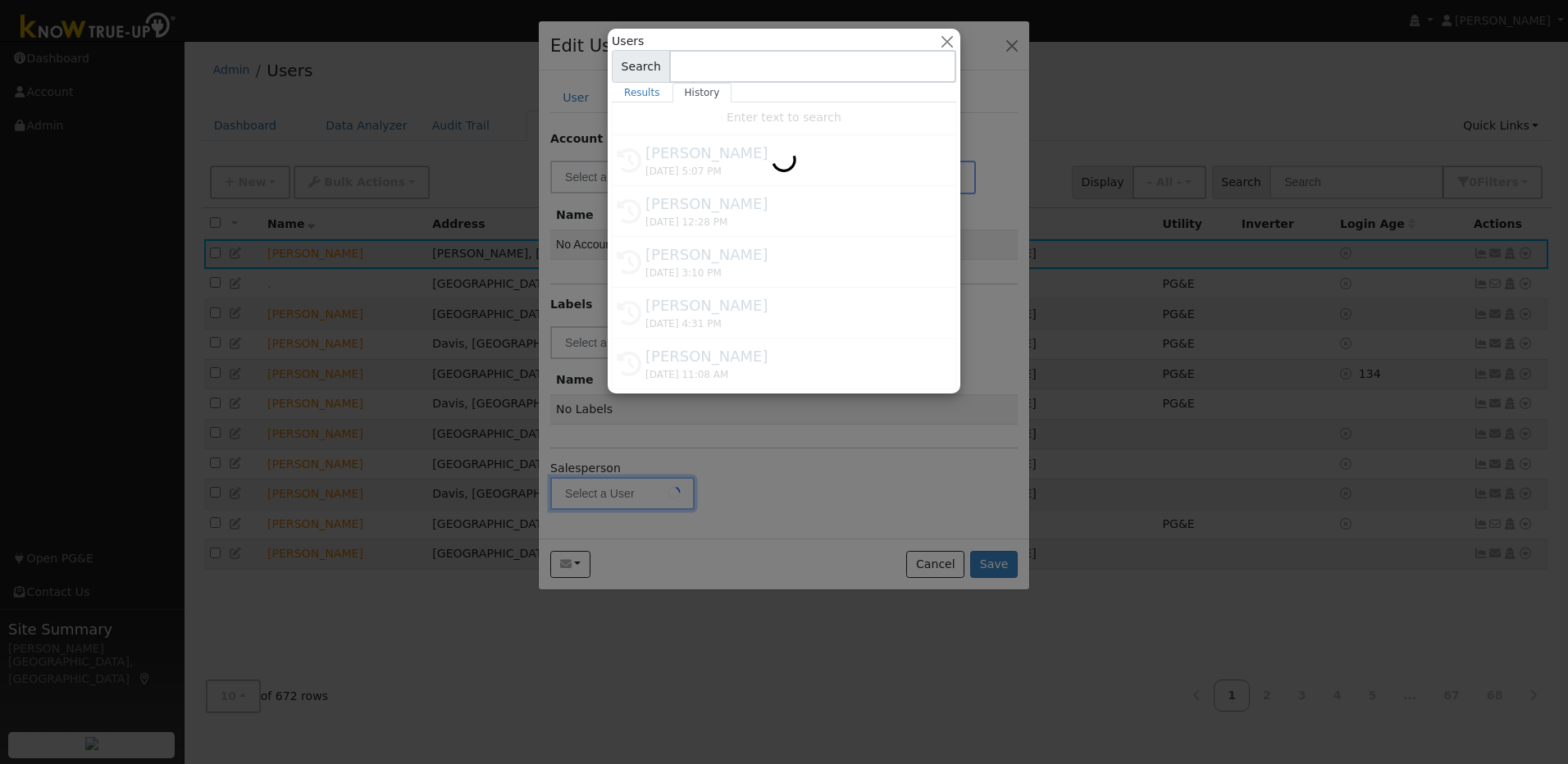
type input "Mark Lille"
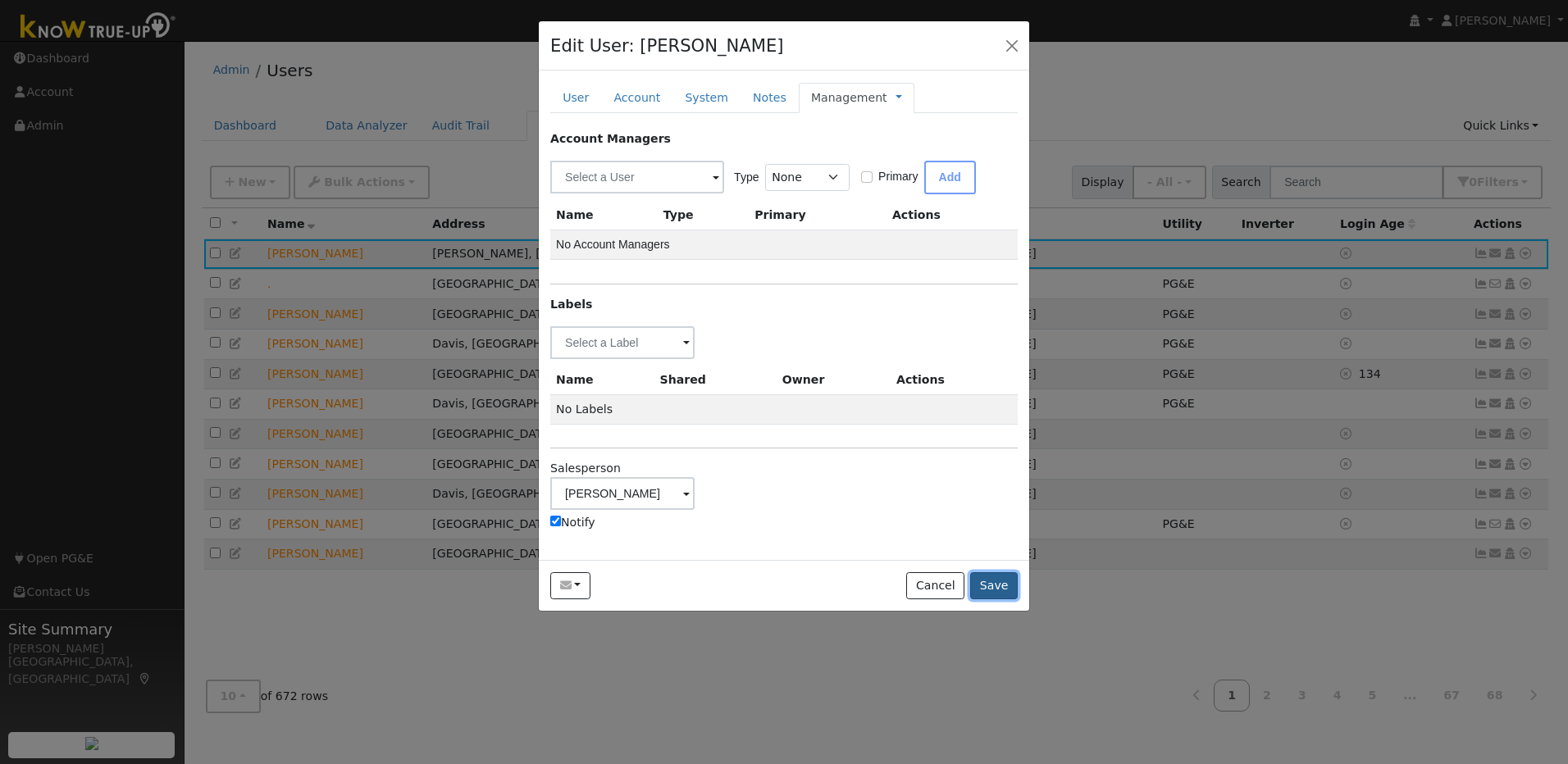
click at [997, 580] on button "Save" at bounding box center [994, 586] width 47 height 28
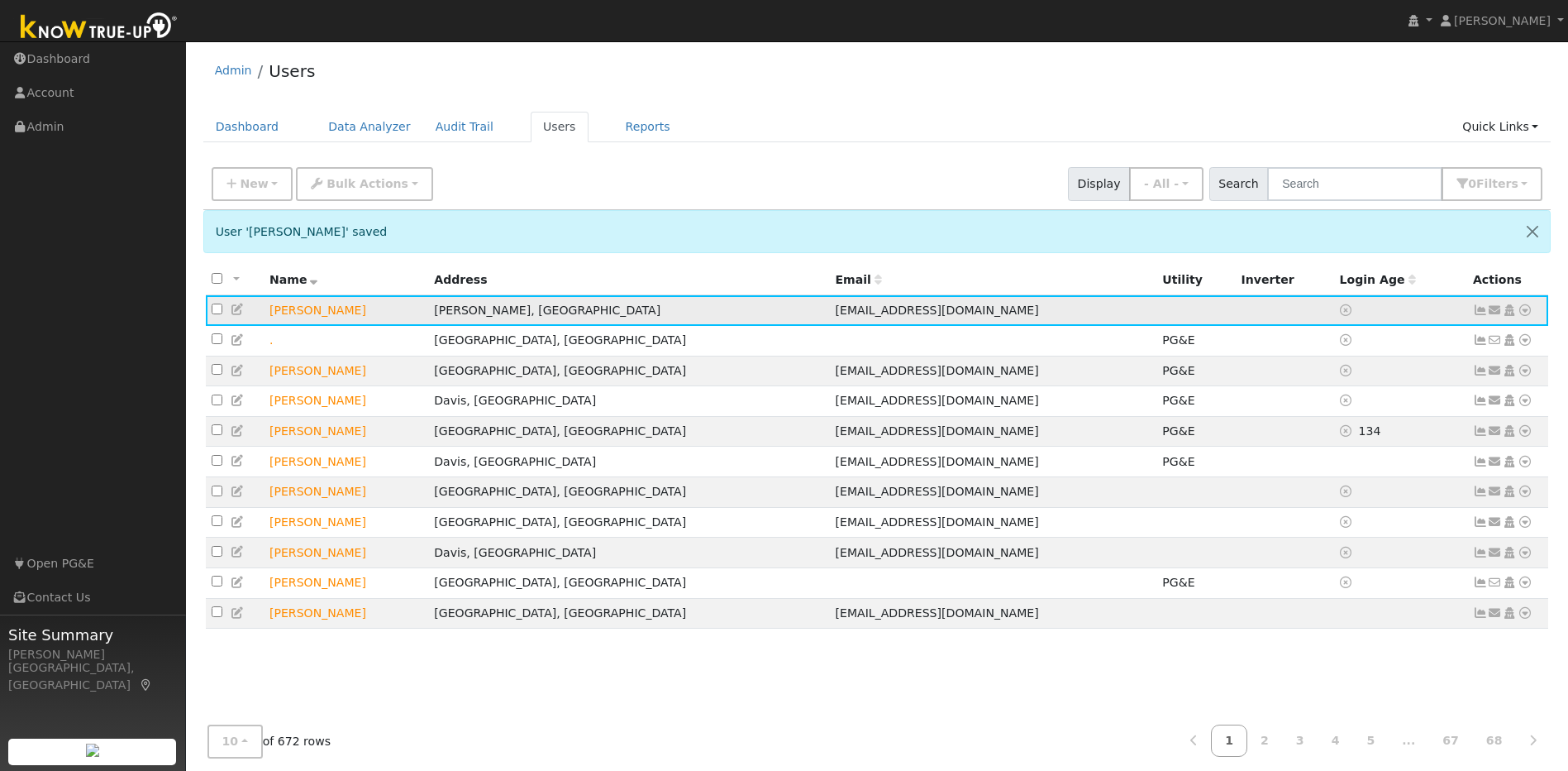
click at [1529, 314] on icon at bounding box center [1525, 311] width 15 height 12
click at [1358, 432] on link "Utility" at bounding box center [1353, 435] width 115 height 23
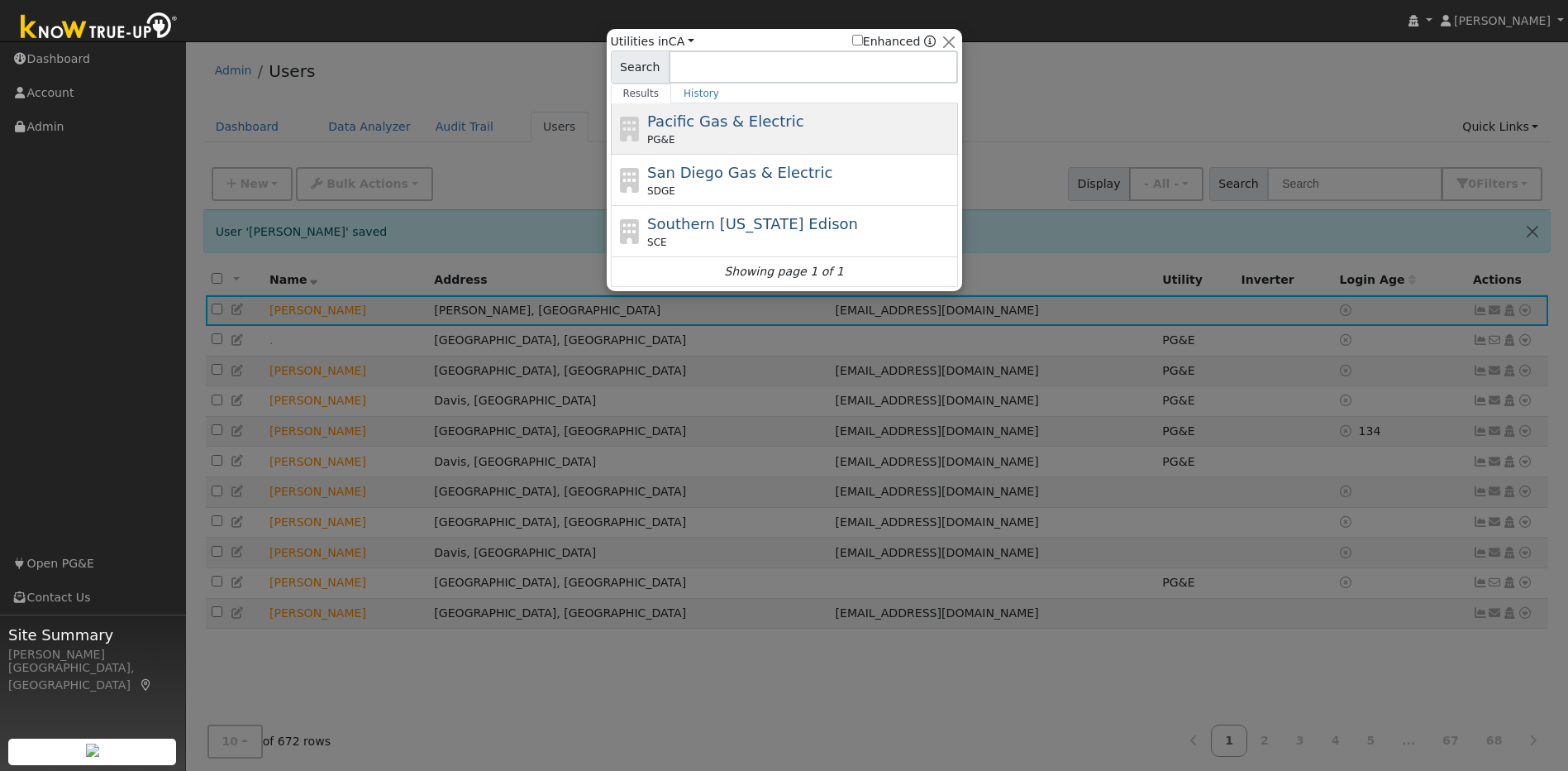
click at [812, 136] on div "PG&E" at bounding box center [801, 140] width 307 height 15
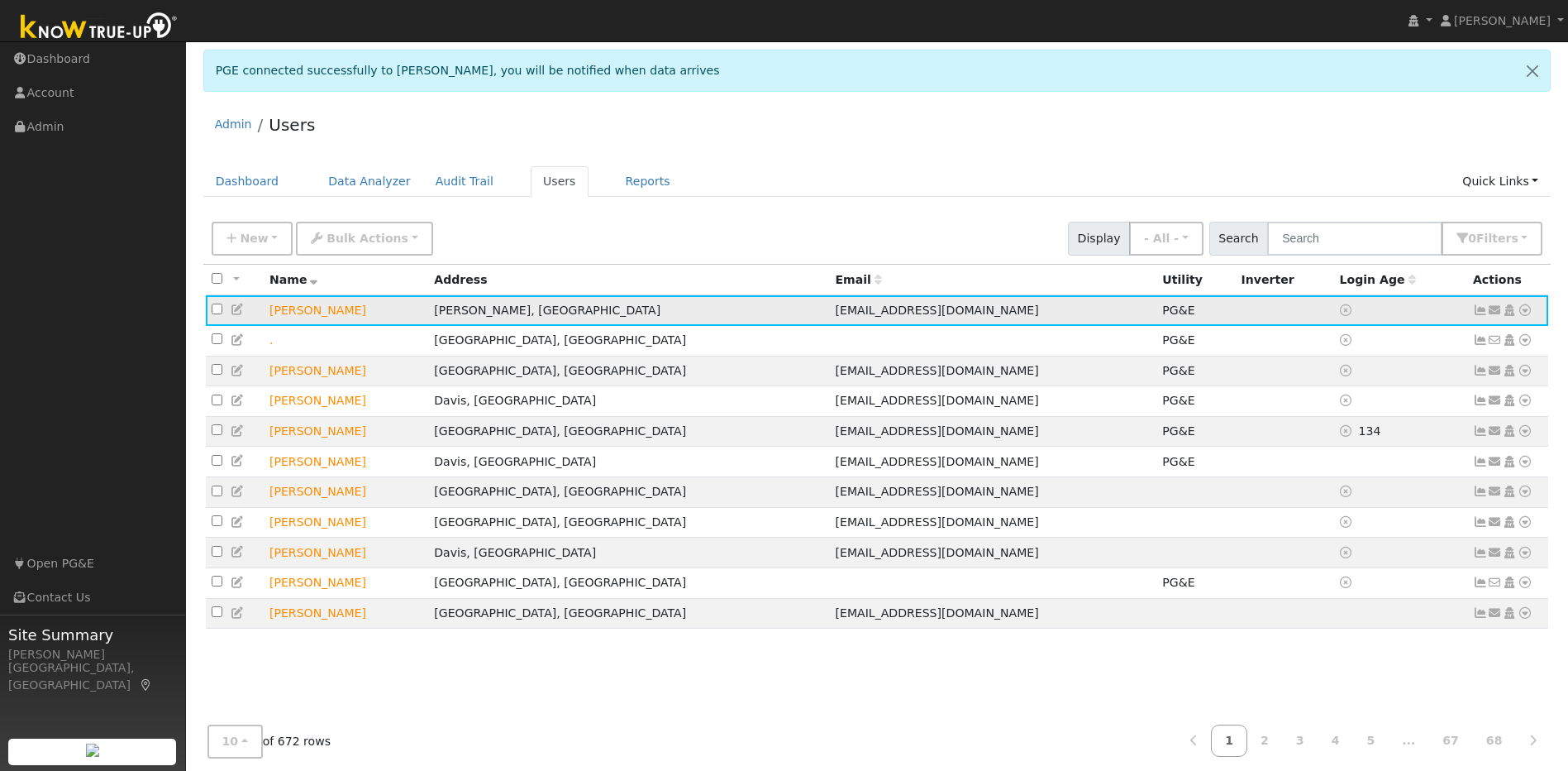
click at [1478, 311] on icon at bounding box center [1481, 311] width 15 height 12
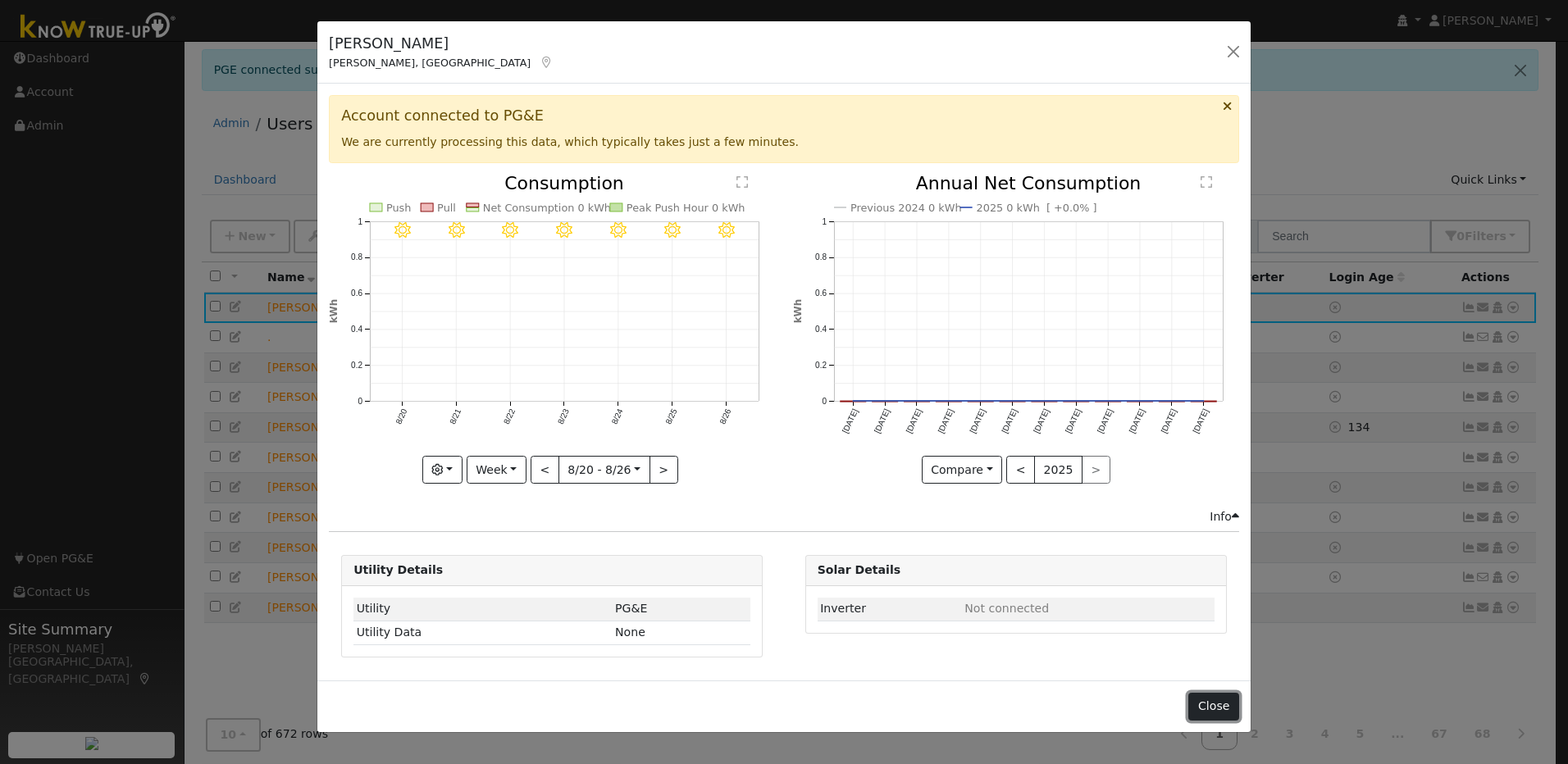
click at [1202, 700] on button "Close" at bounding box center [1214, 707] width 50 height 28
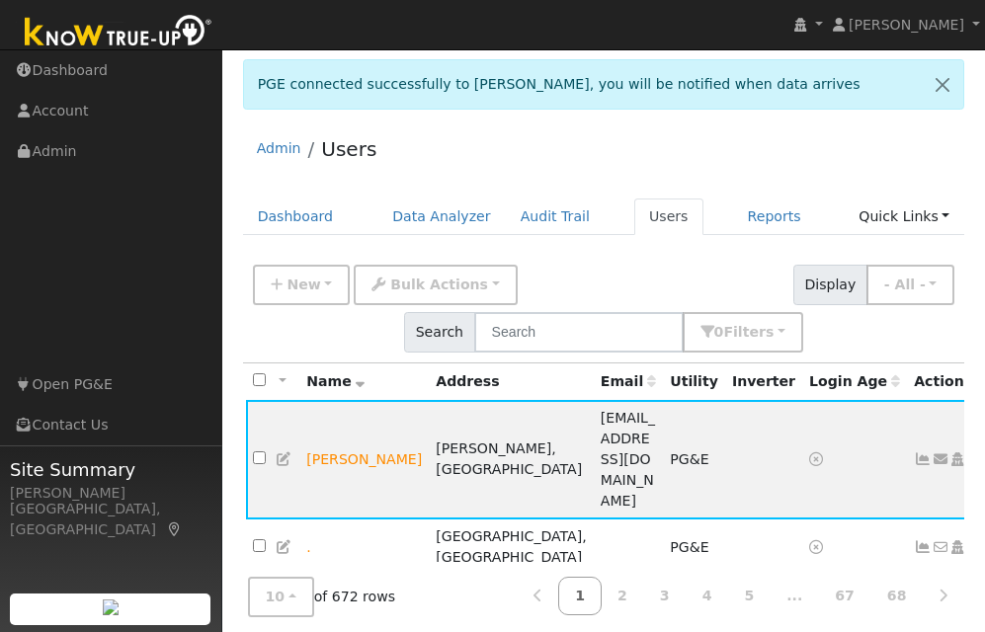
drag, startPoint x: 776, startPoint y: 25, endPoint x: 766, endPoint y: 16, distance: 13.3
click at [775, 25] on nav "Shirley Cintron Shirley Cintron Profile My Company Help Center Terms Of Service…" at bounding box center [492, 25] width 985 height 50
